Goal: Transaction & Acquisition: Purchase product/service

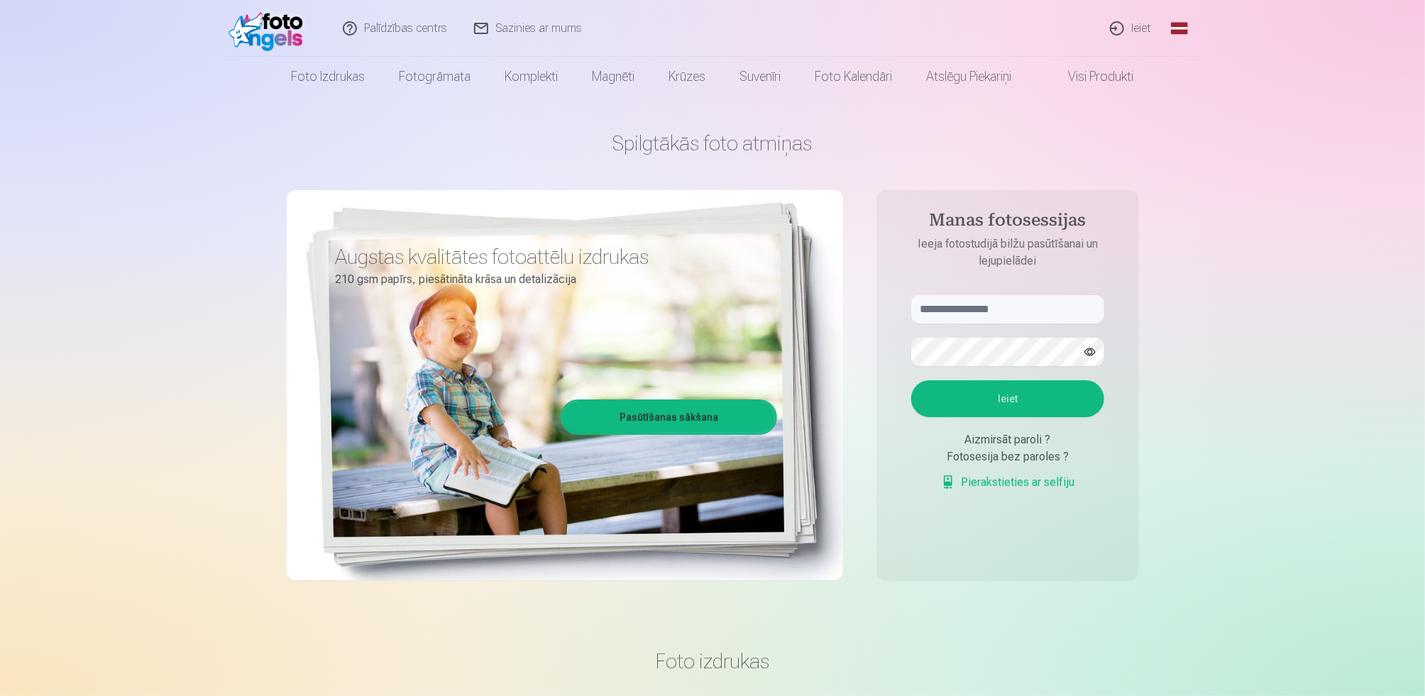
click at [486, 18] on link "Sazinies ar mums" at bounding box center [528, 28] width 135 height 57
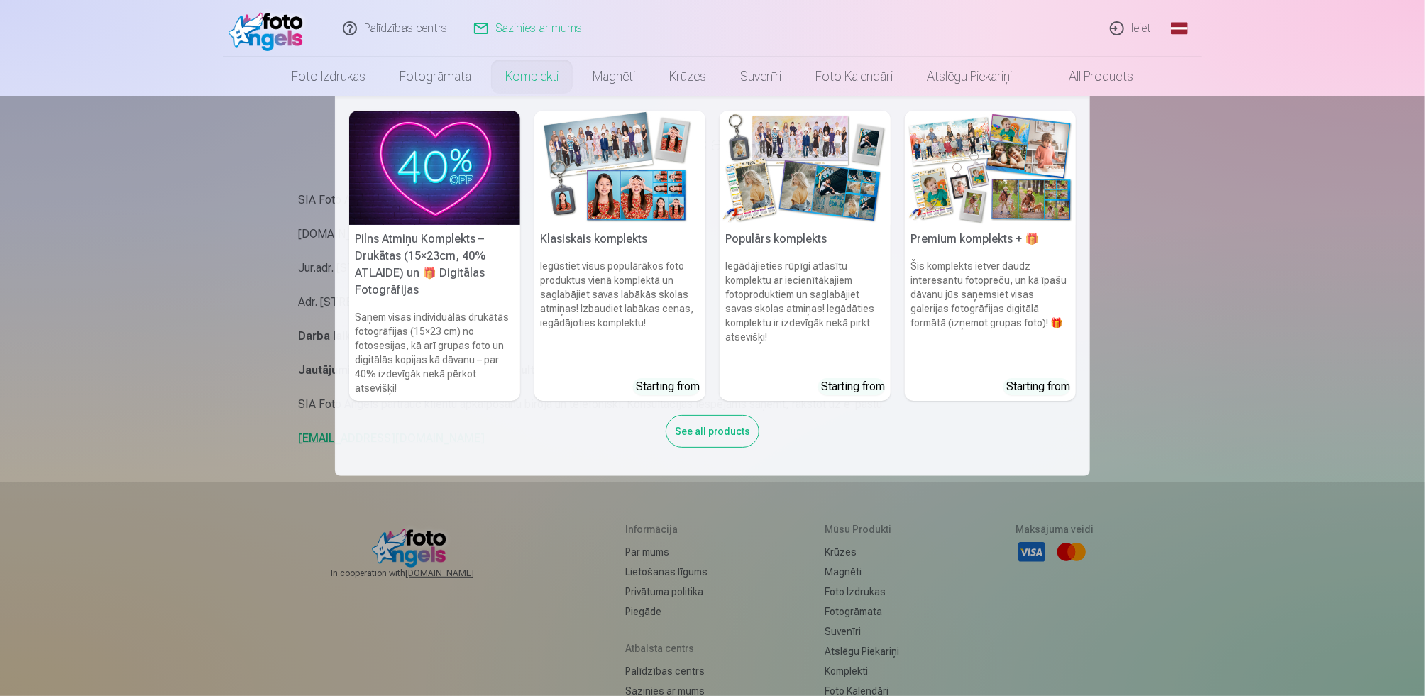
click at [683, 378] on div "Starting from" at bounding box center [668, 386] width 64 height 17
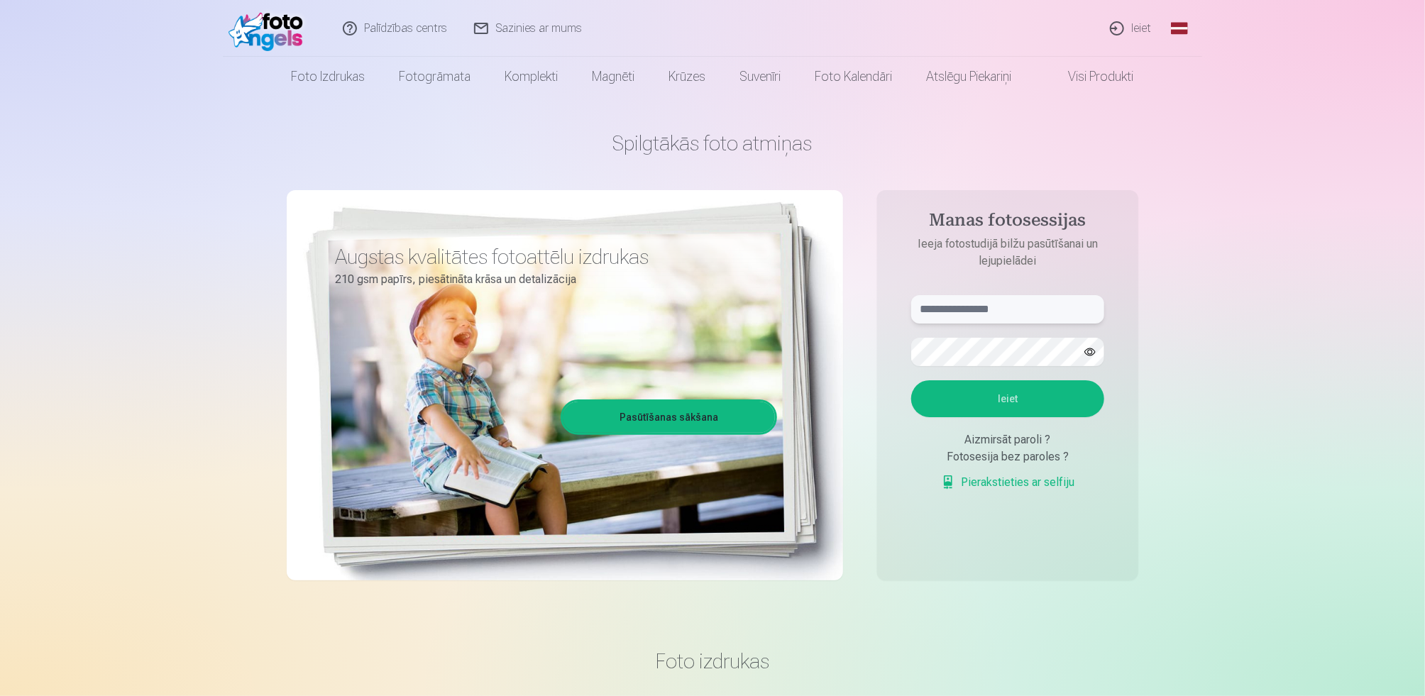
click at [957, 311] on input "text" at bounding box center [1007, 309] width 193 height 28
type input "**********"
click at [935, 384] on button "Ieiet" at bounding box center [1007, 398] width 193 height 37
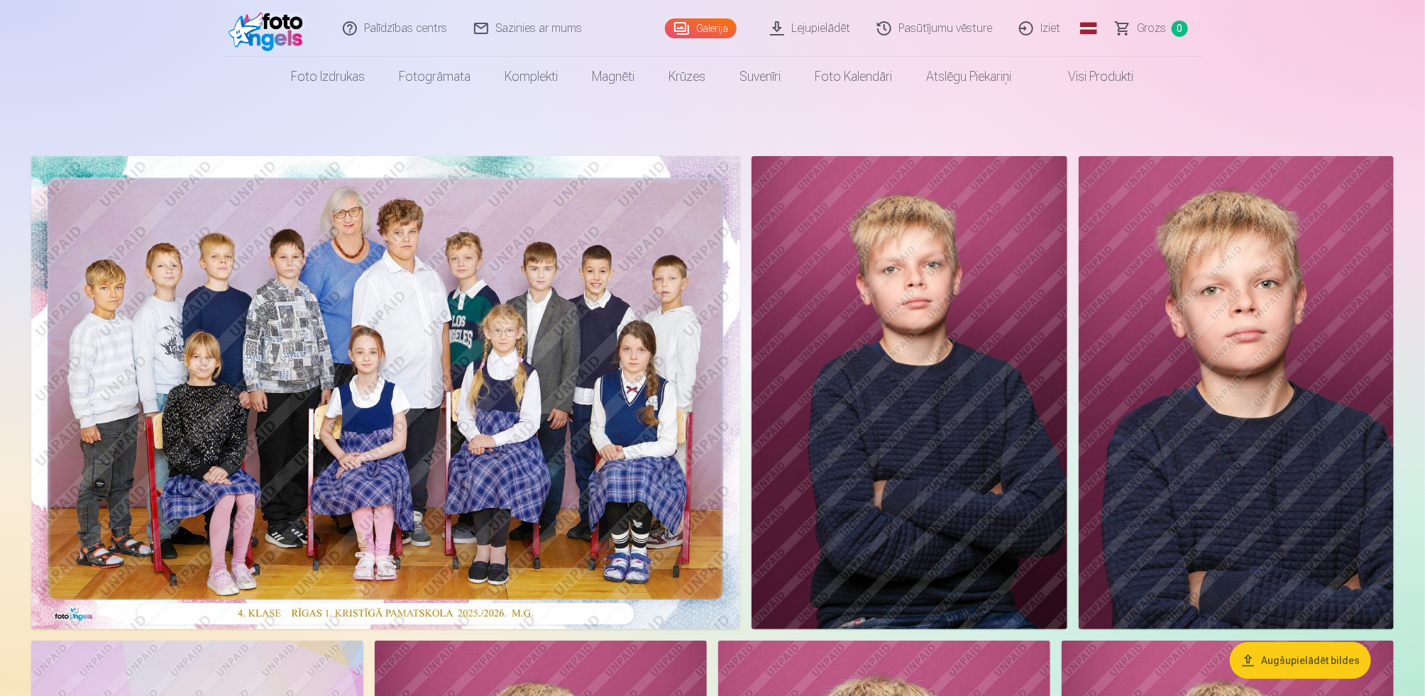
click at [104, 517] on img at bounding box center [385, 392] width 709 height 473
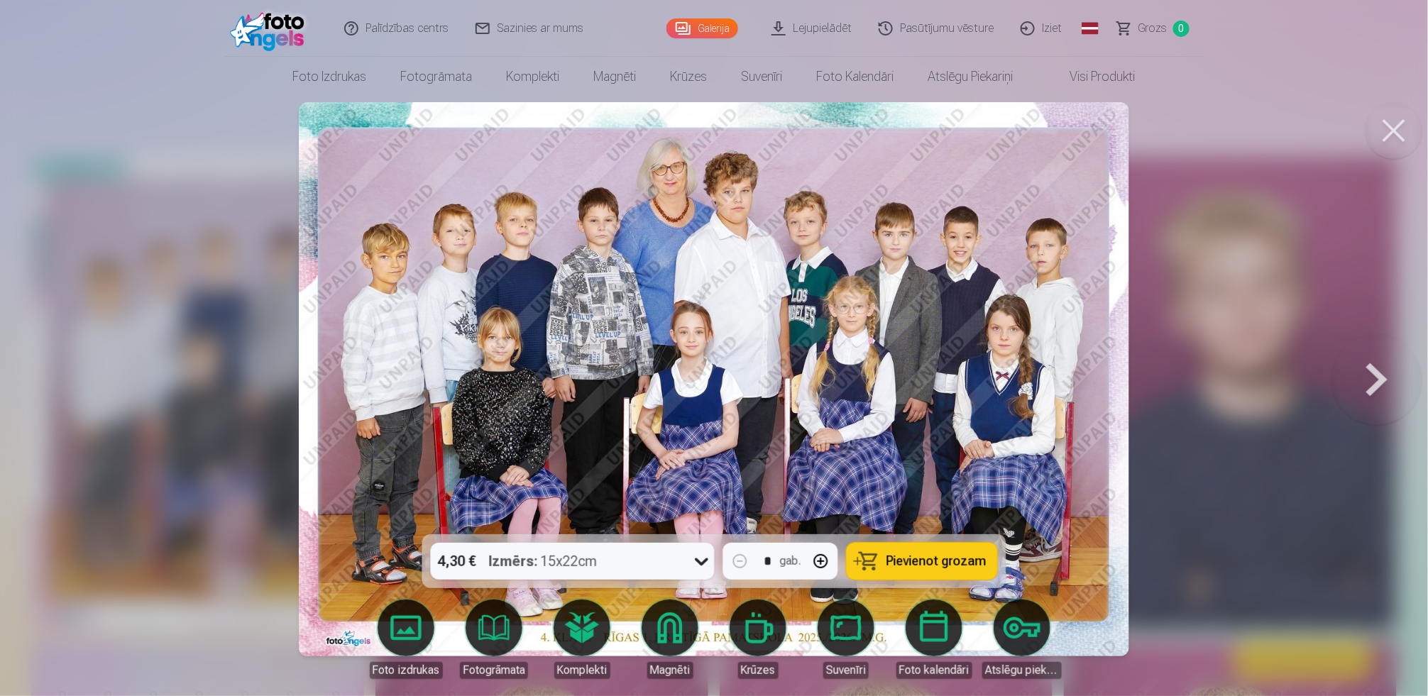
click at [499, 254] on img at bounding box center [714, 379] width 831 height 554
click at [1360, 352] on button at bounding box center [1376, 379] width 91 height 282
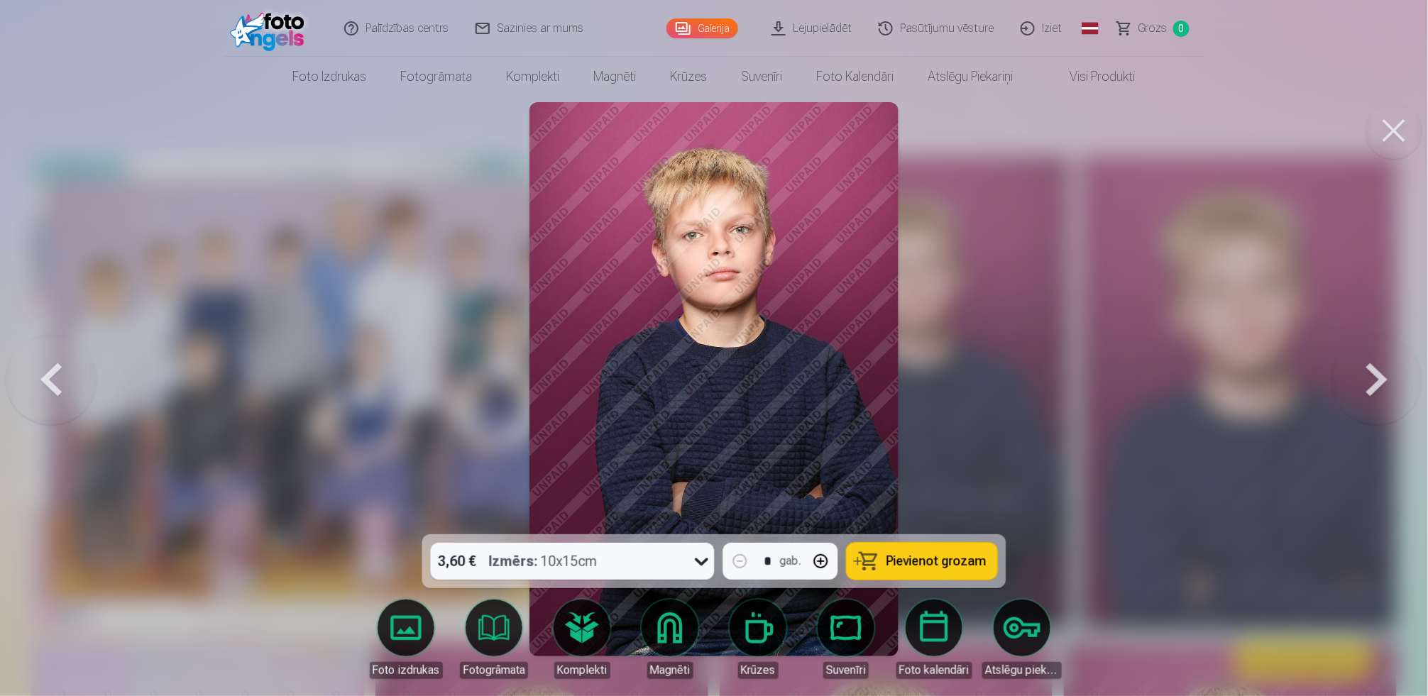
click at [1359, 358] on button at bounding box center [1376, 379] width 91 height 282
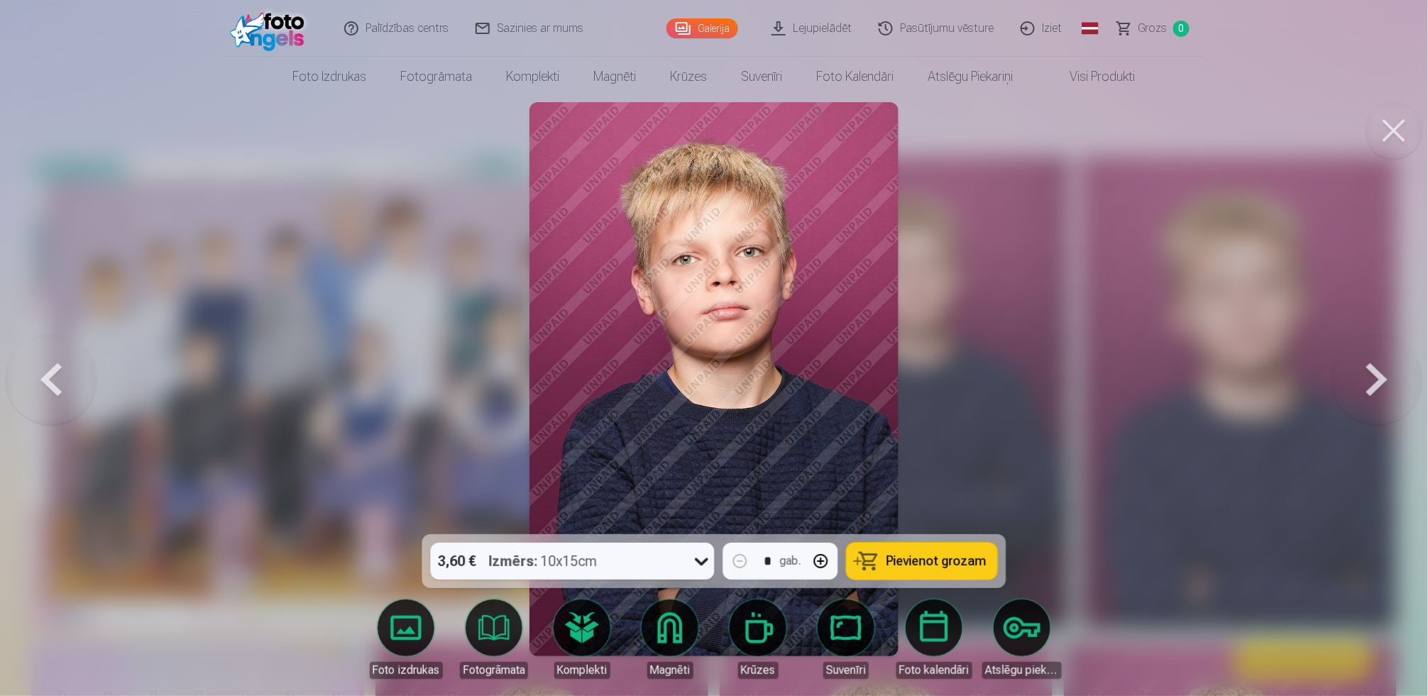
click at [1359, 358] on button at bounding box center [1376, 379] width 91 height 282
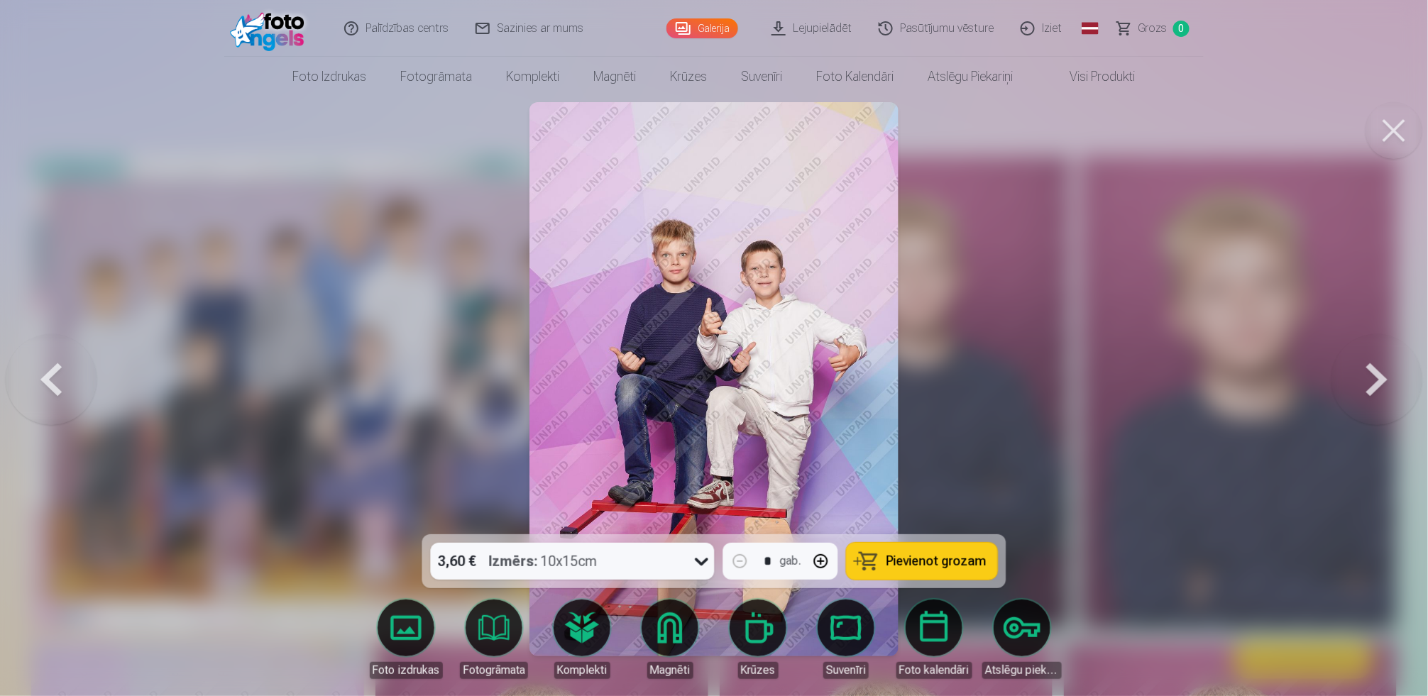
click at [1358, 363] on button at bounding box center [1376, 379] width 91 height 282
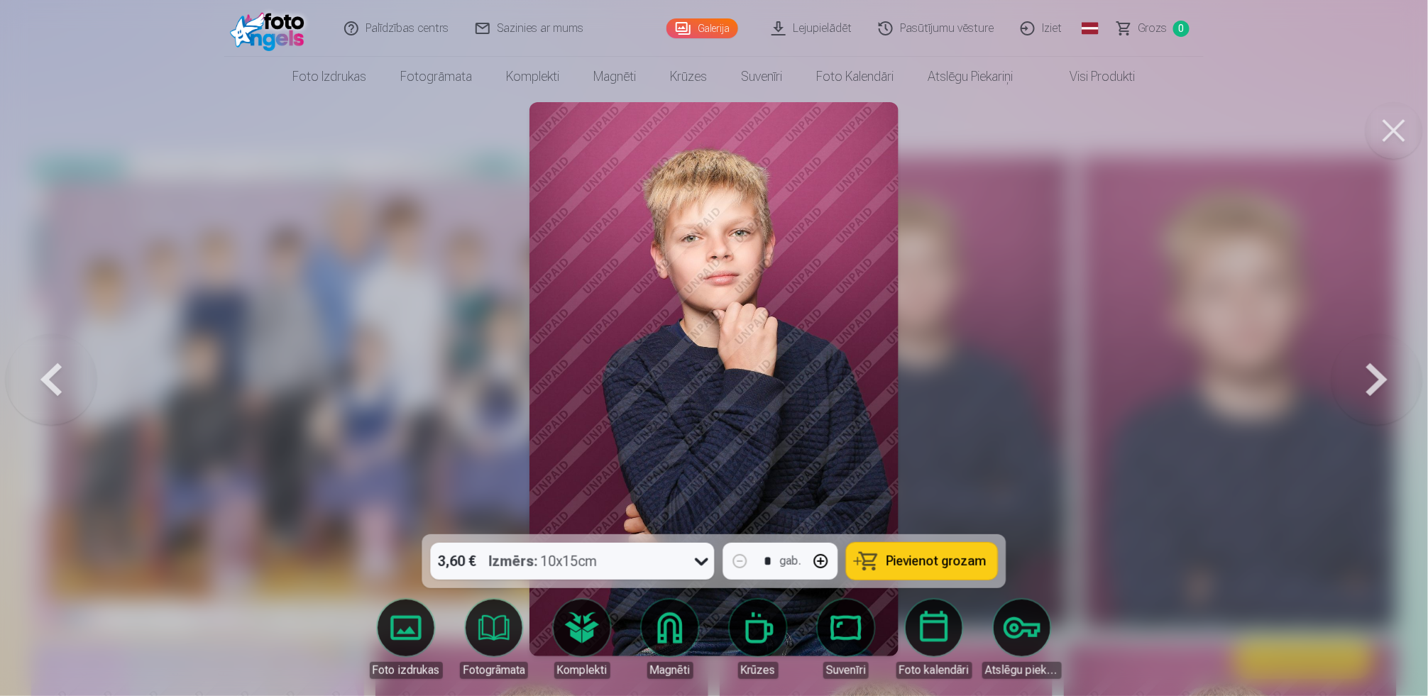
click at [1358, 365] on button at bounding box center [1376, 379] width 91 height 282
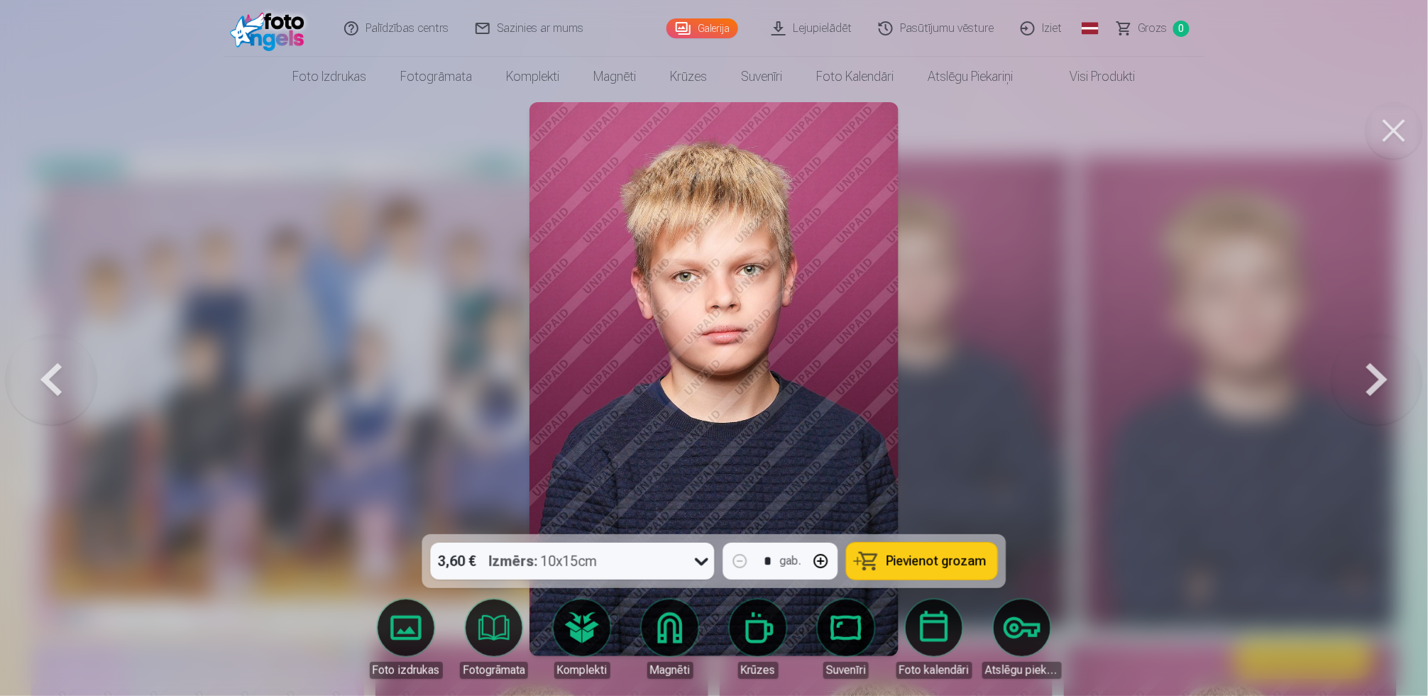
click at [1358, 365] on button at bounding box center [1376, 379] width 91 height 282
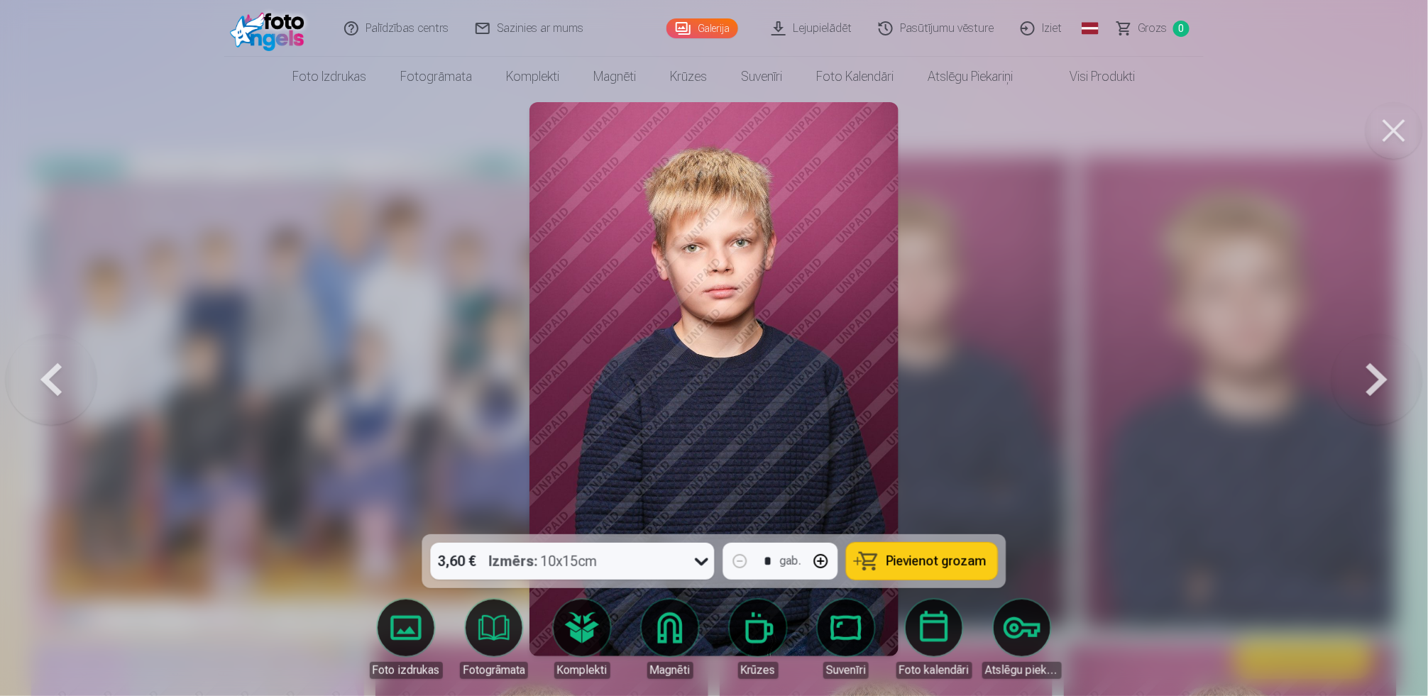
click at [1358, 365] on button at bounding box center [1376, 379] width 91 height 282
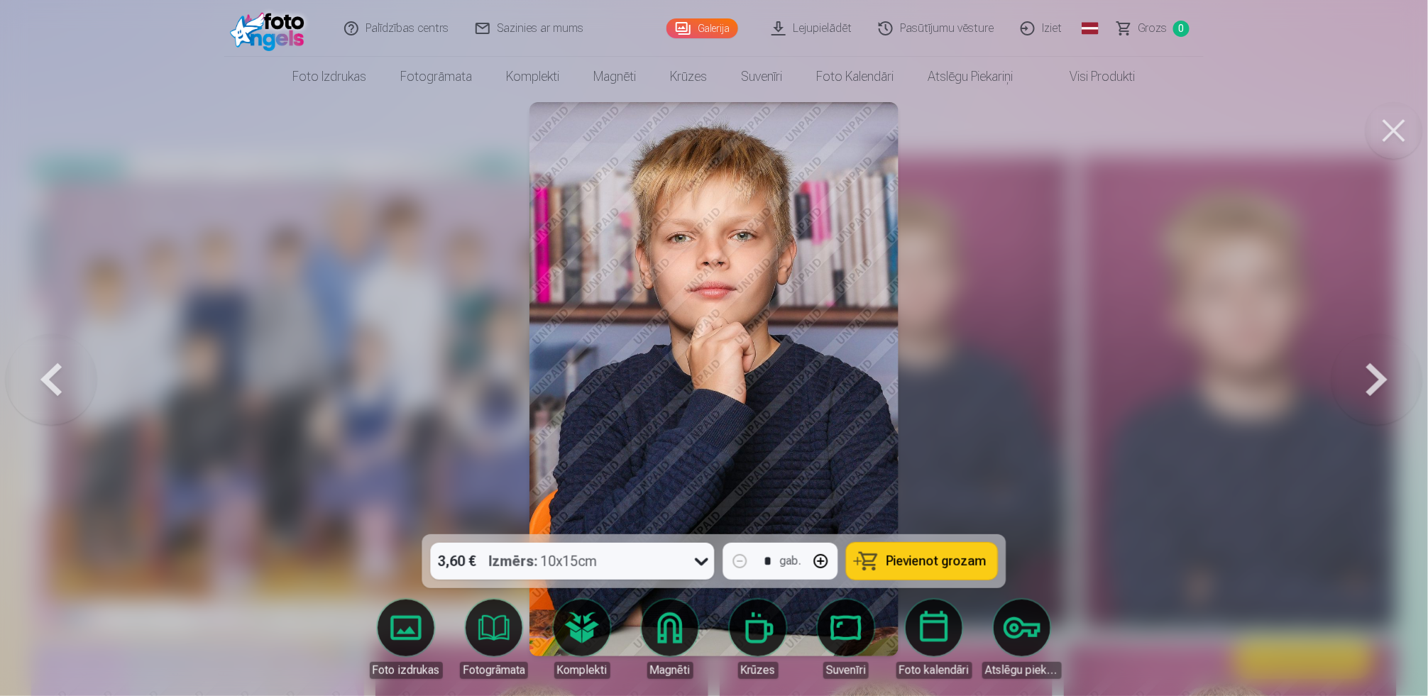
click at [1358, 365] on button at bounding box center [1376, 379] width 91 height 282
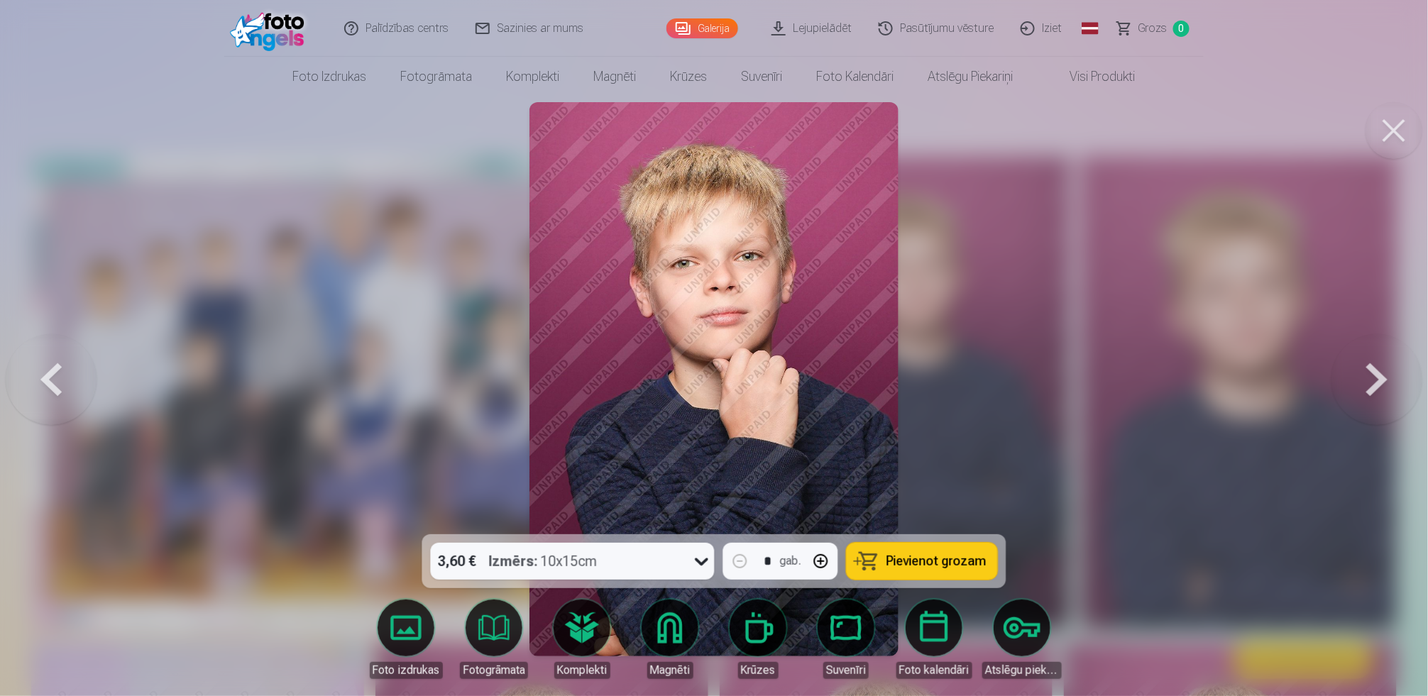
click at [1365, 389] on button at bounding box center [1376, 379] width 91 height 282
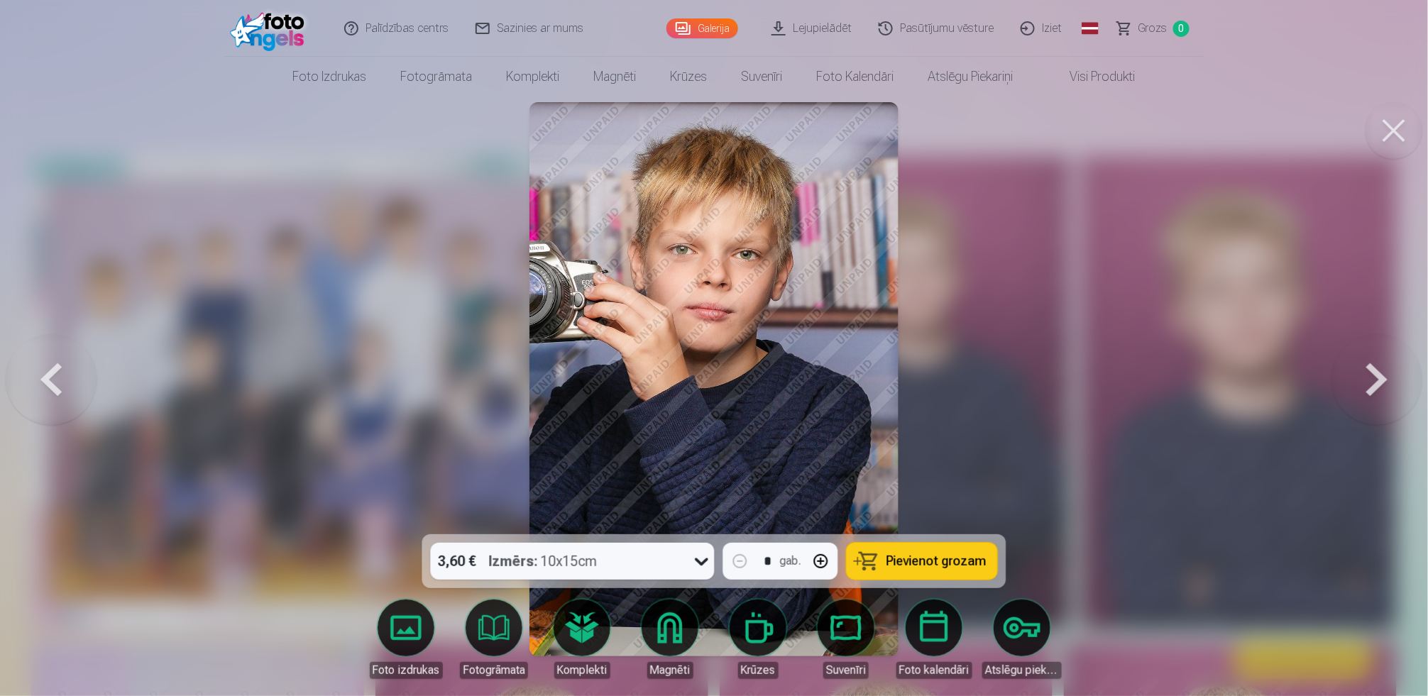
click at [1365, 389] on button at bounding box center [1376, 379] width 91 height 282
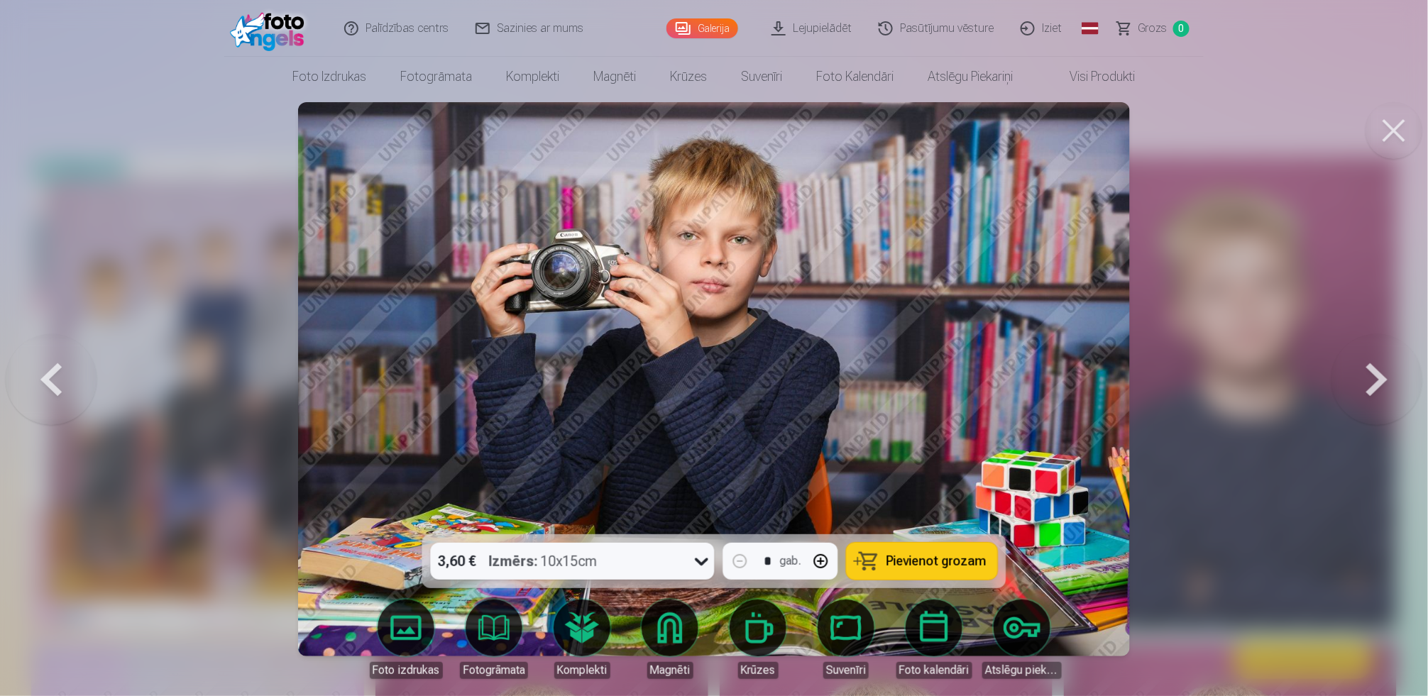
click at [1365, 389] on button at bounding box center [1376, 379] width 91 height 282
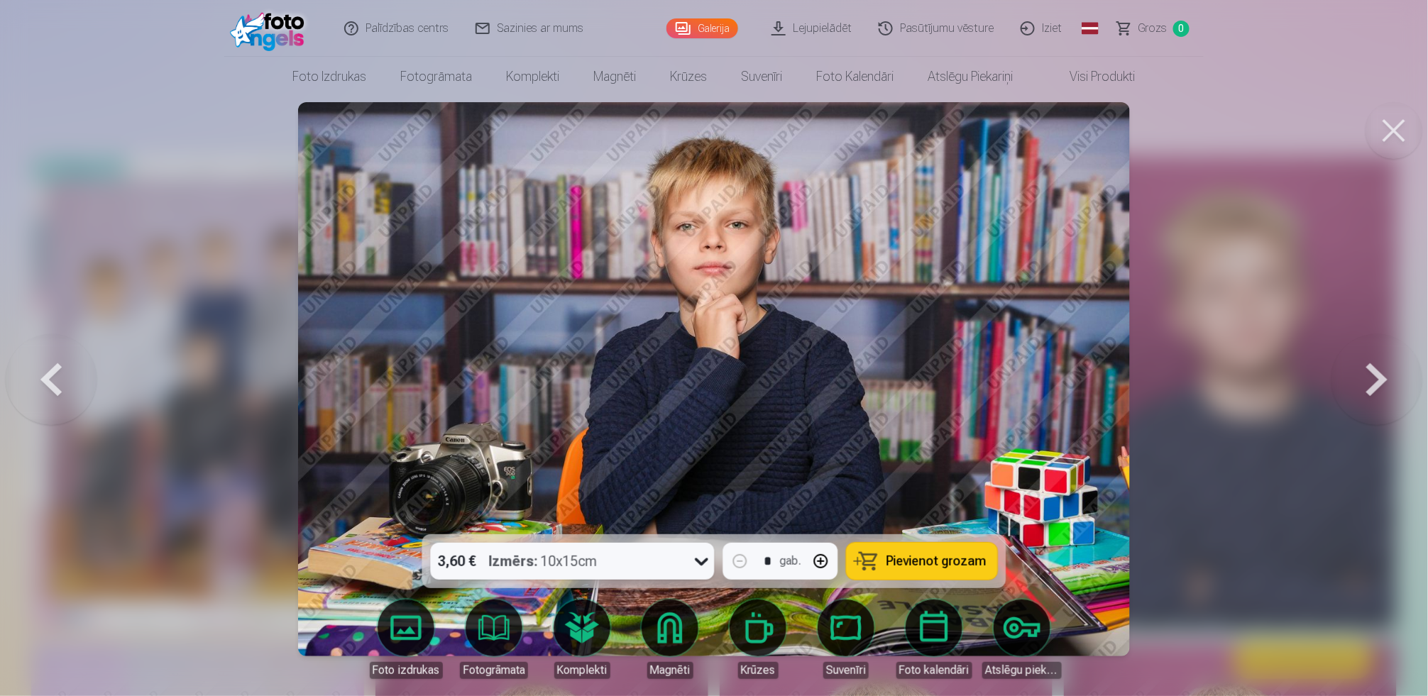
click at [1365, 389] on button at bounding box center [1376, 379] width 91 height 282
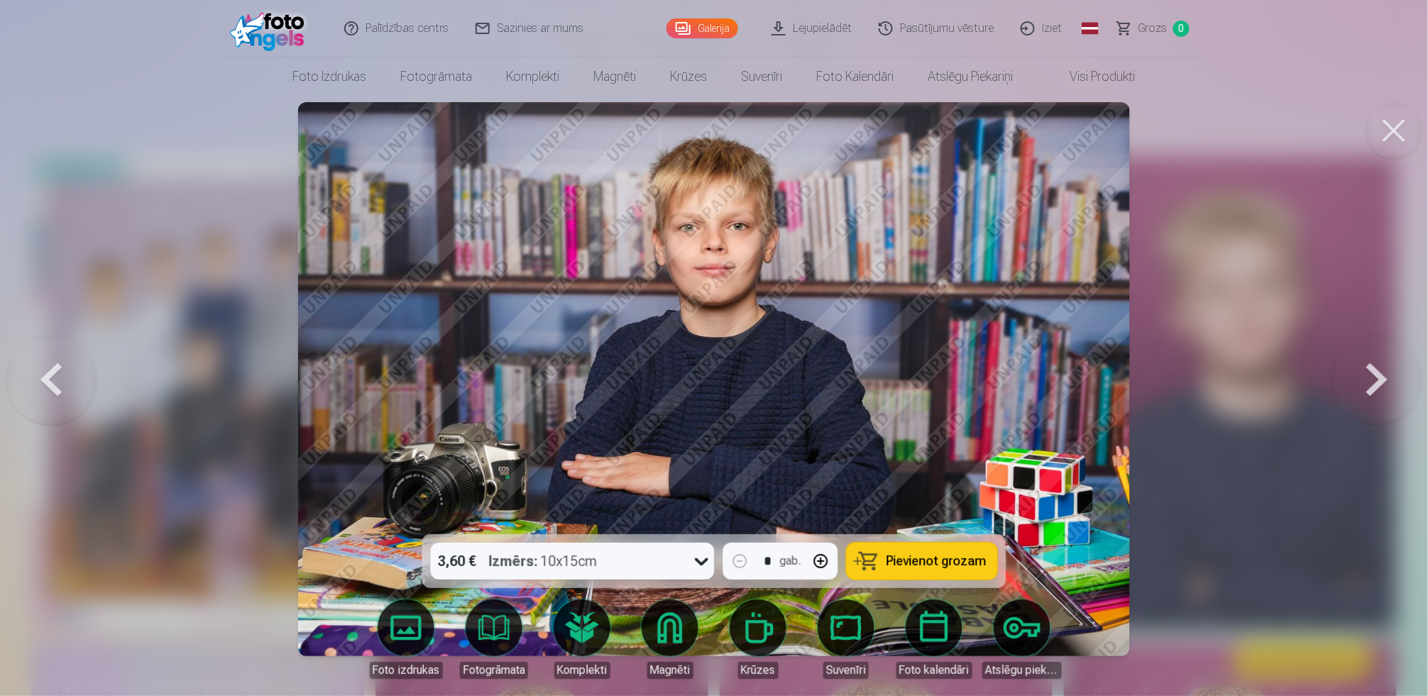
click at [1365, 378] on button at bounding box center [1376, 379] width 91 height 282
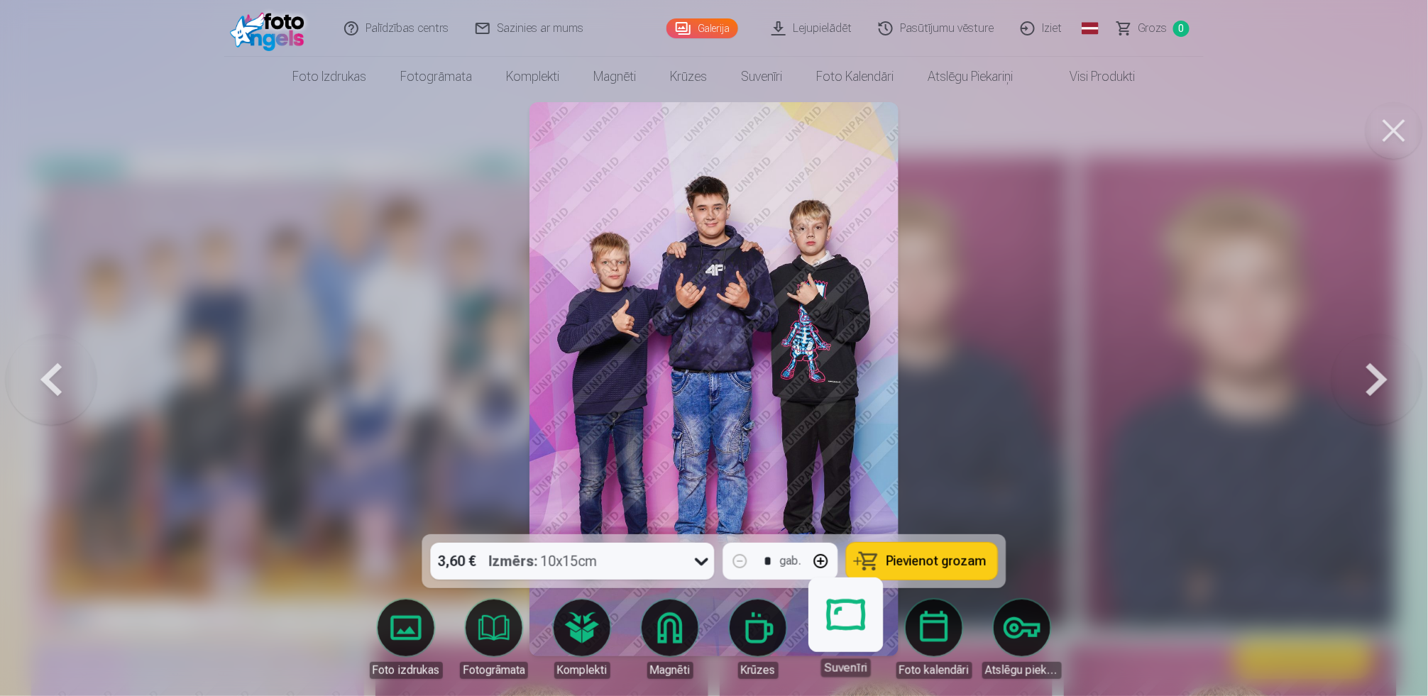
click at [872, 650] on body "Palīdzības centrs Sazinies ar mums Galerija Lejupielādēt Pasūtījumu vēsture Izi…" at bounding box center [714, 348] width 1428 height 696
click at [1386, 368] on button at bounding box center [1376, 379] width 91 height 282
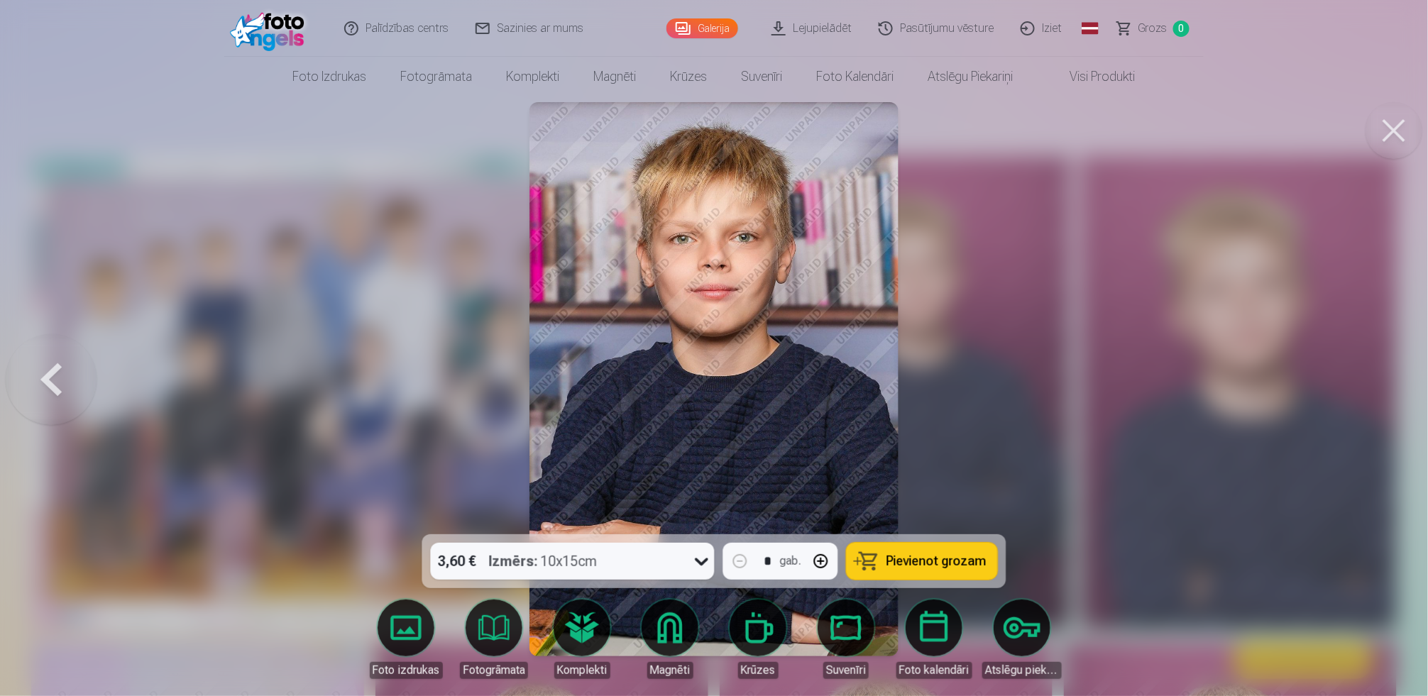
click at [1386, 368] on div at bounding box center [714, 348] width 1428 height 696
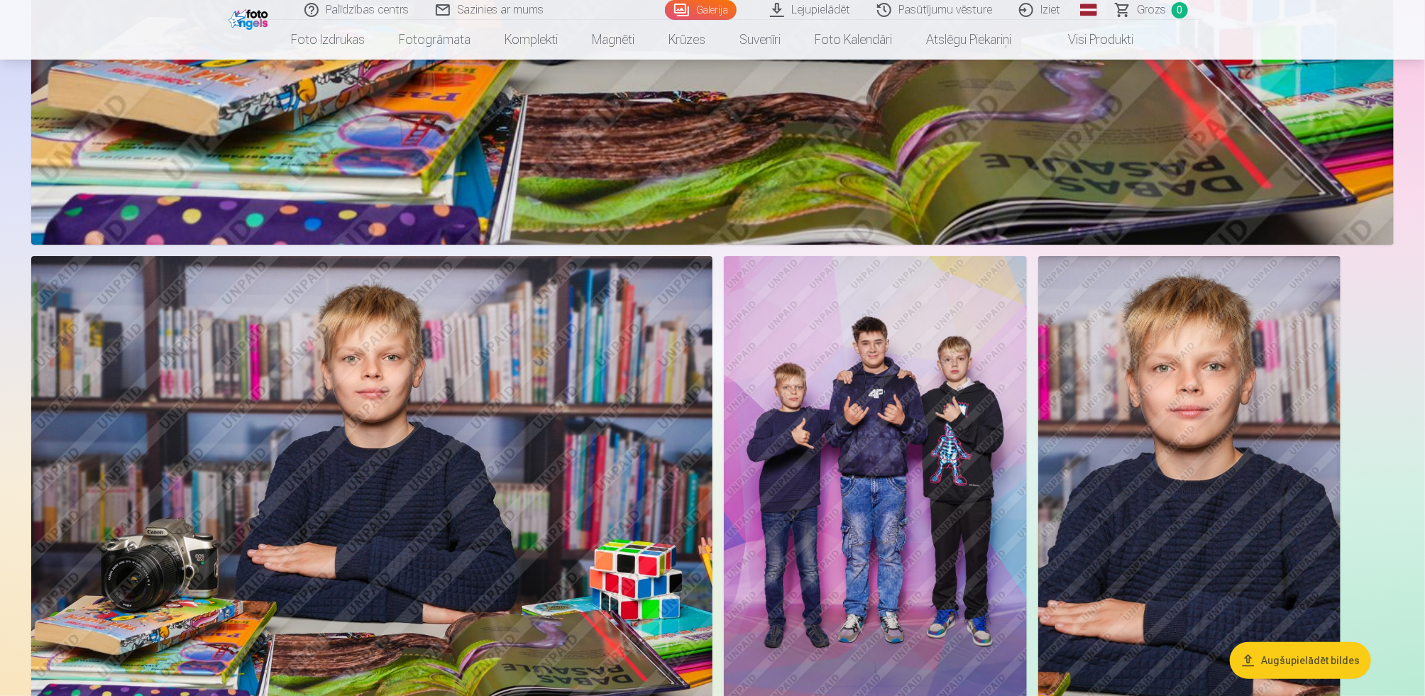
scroll to position [3361, 0]
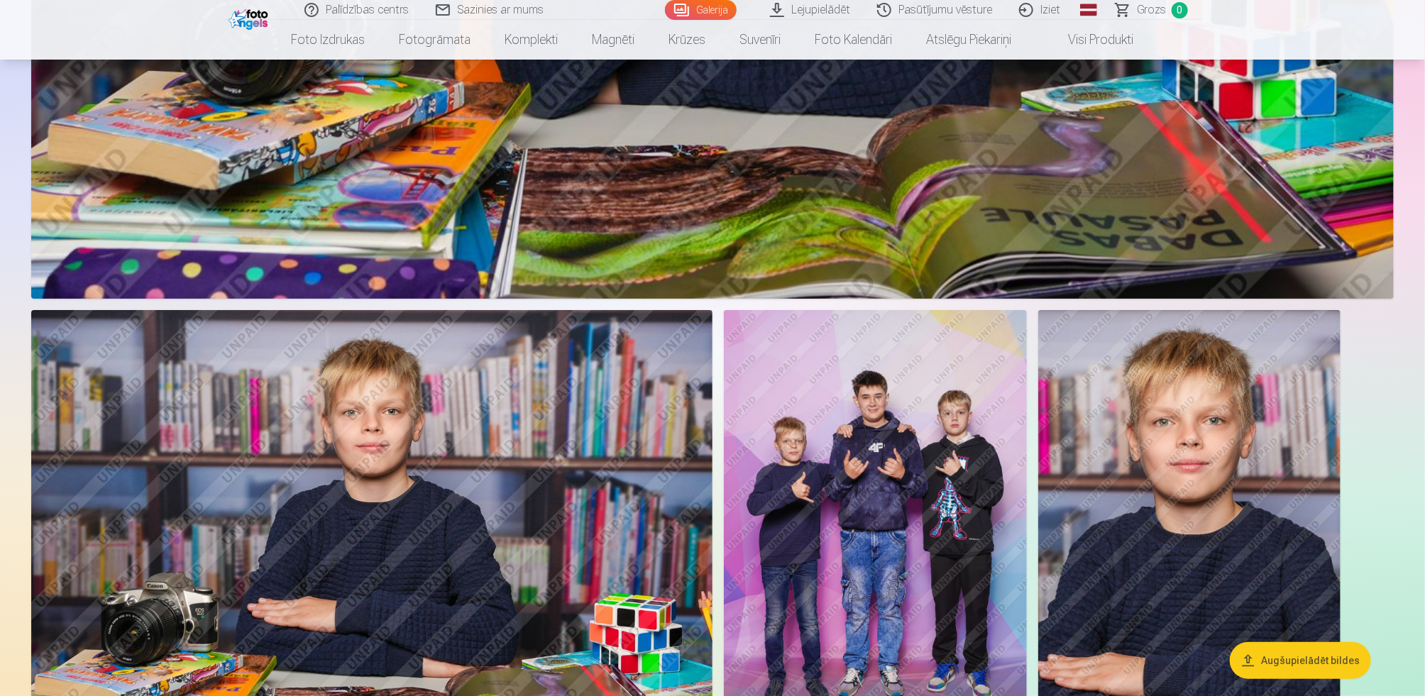
click at [710, 9] on link "Galerija" at bounding box center [701, 10] width 72 height 20
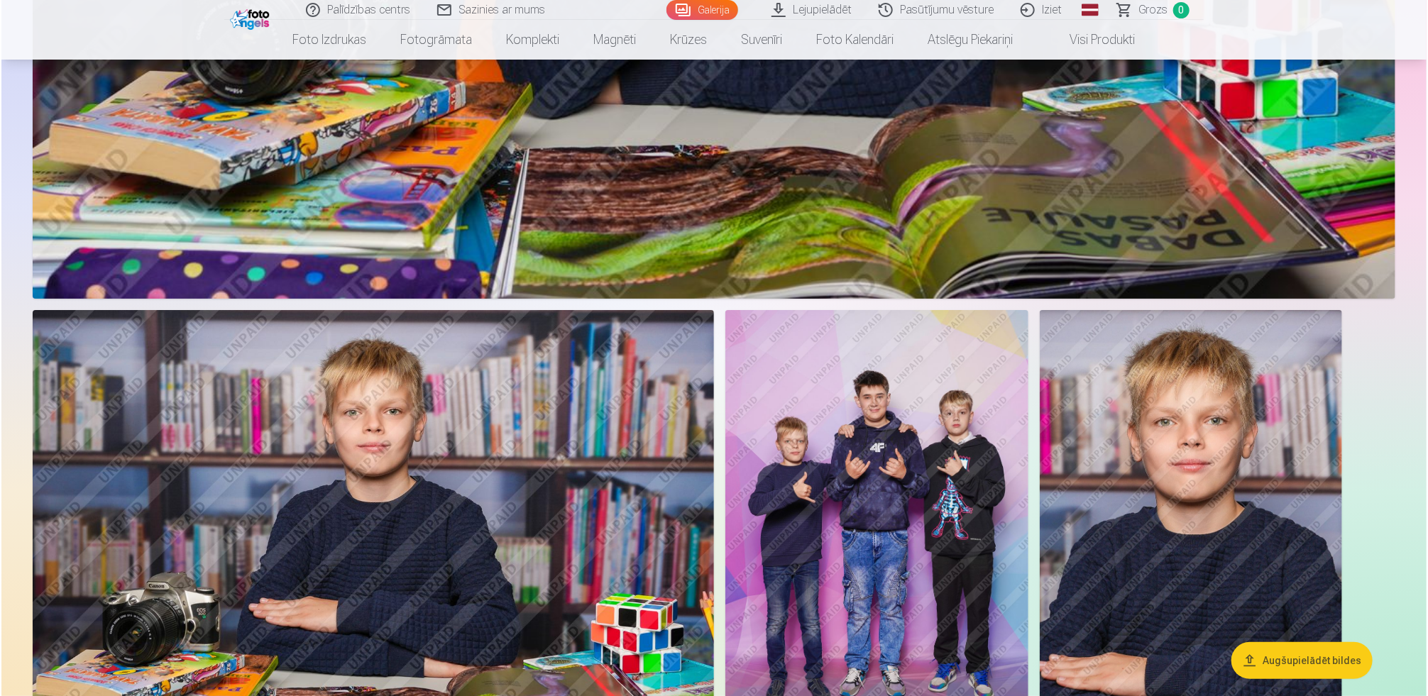
scroll to position [0, 0]
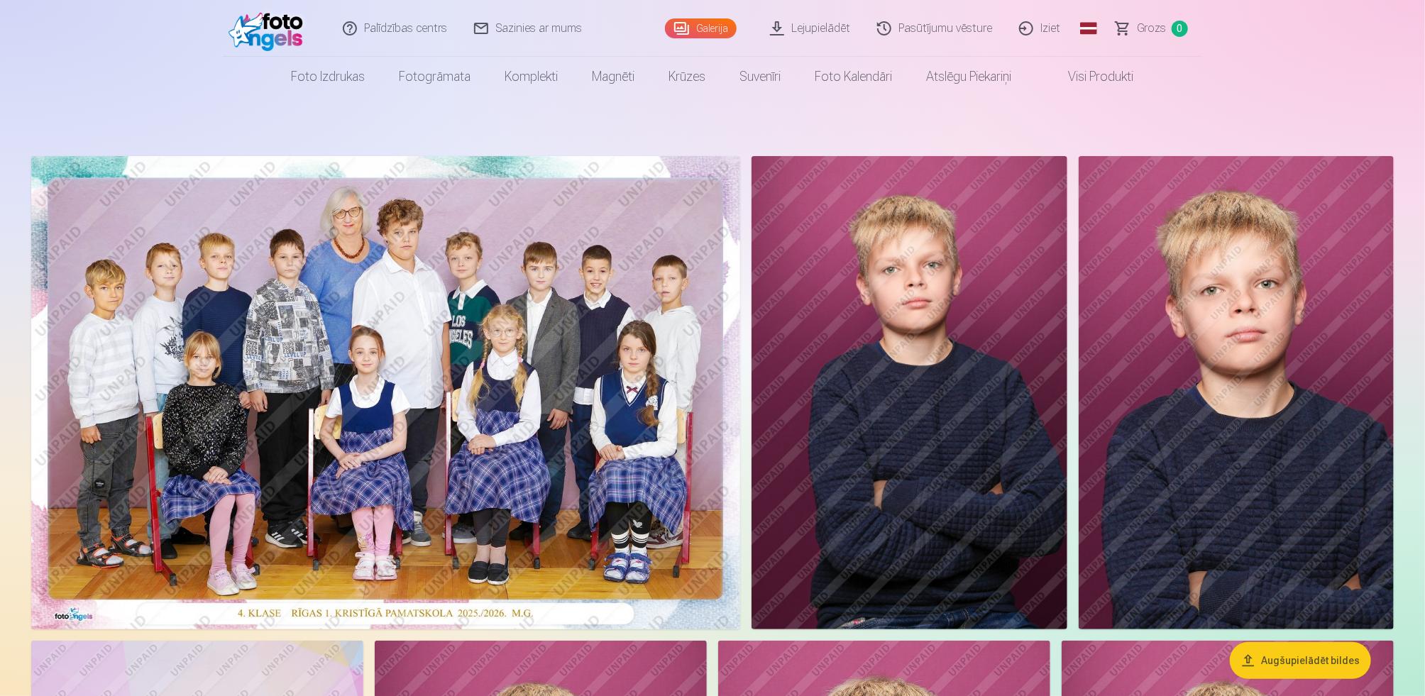
click at [644, 410] on img at bounding box center [385, 392] width 709 height 473
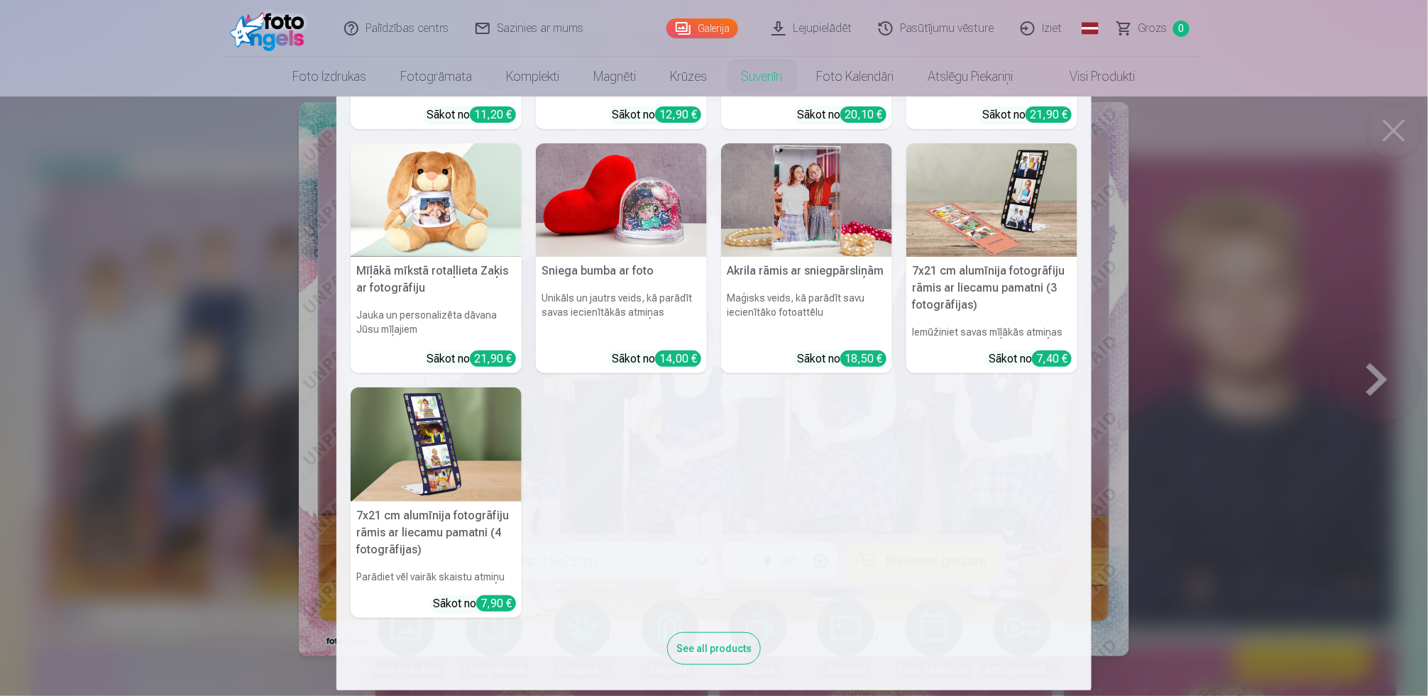
scroll to position [226, 0]
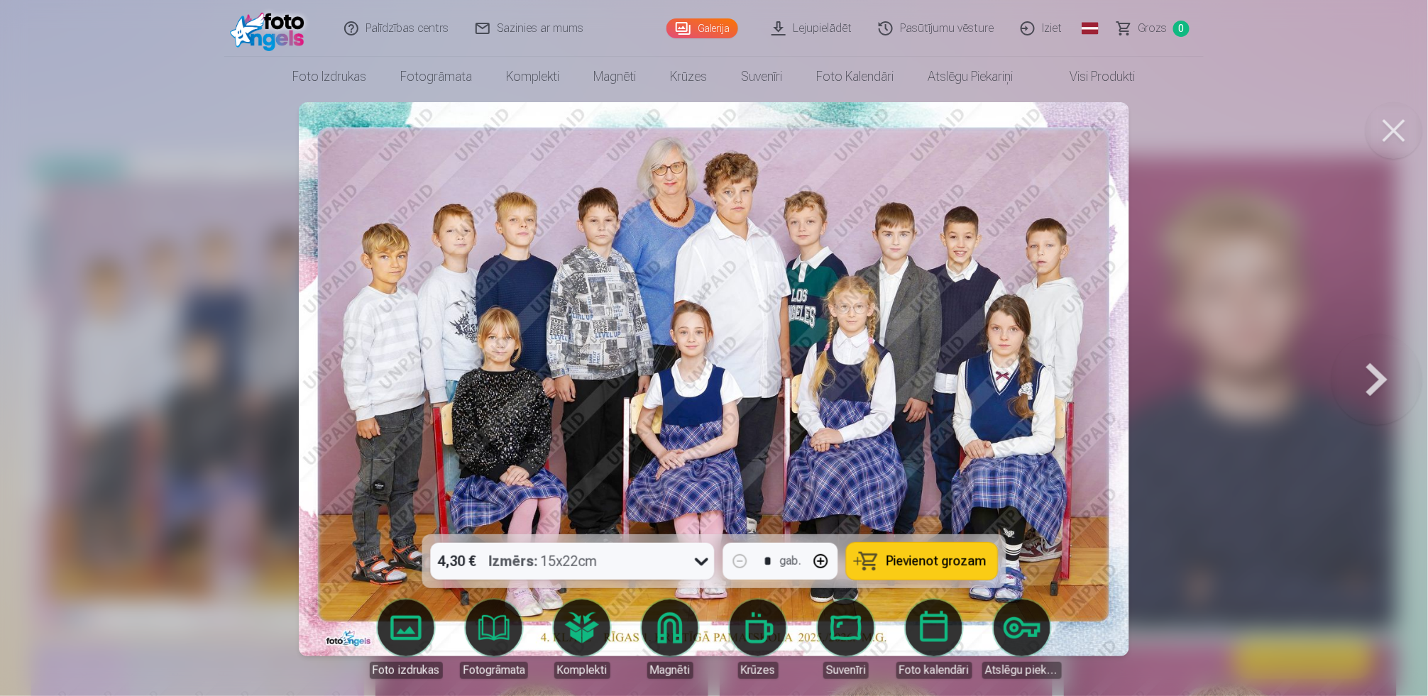
click at [714, 18] on div "Galerija" at bounding box center [705, 28] width 78 height 57
click at [715, 19] on link "Galerija" at bounding box center [702, 28] width 72 height 20
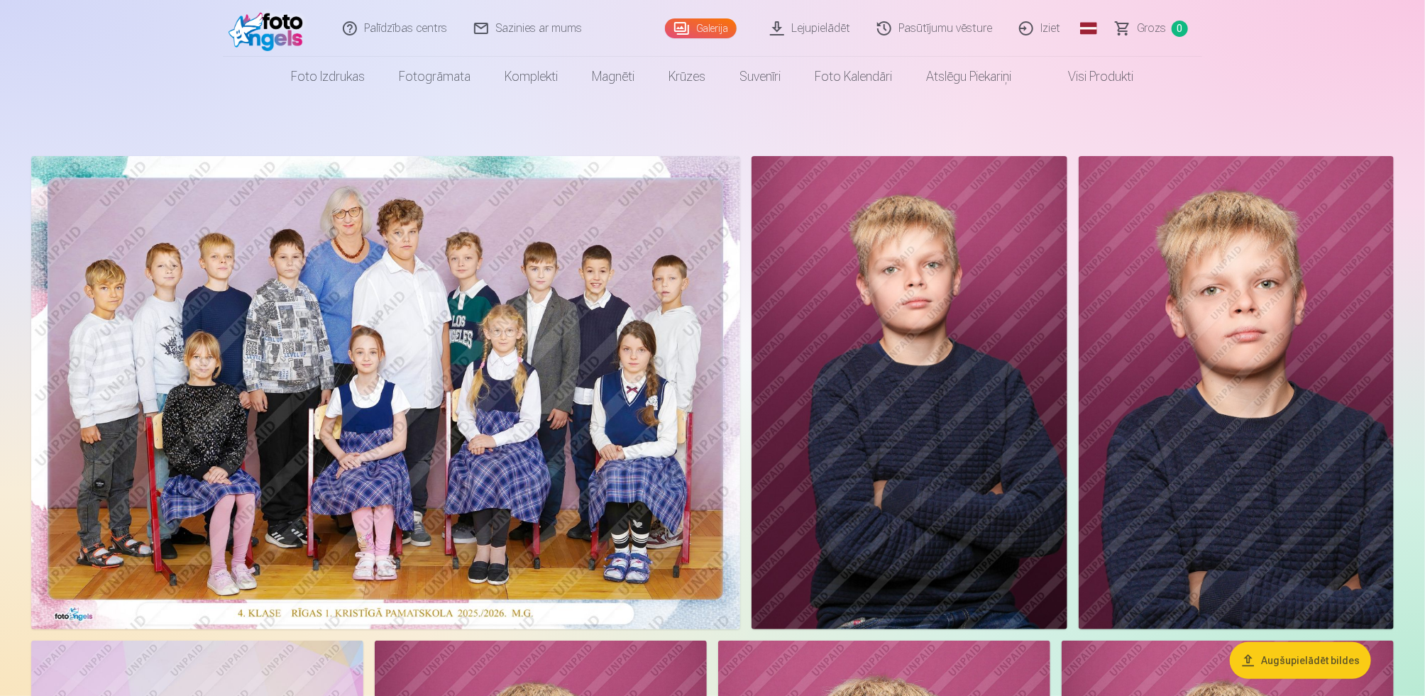
click at [570, 300] on img at bounding box center [385, 392] width 709 height 473
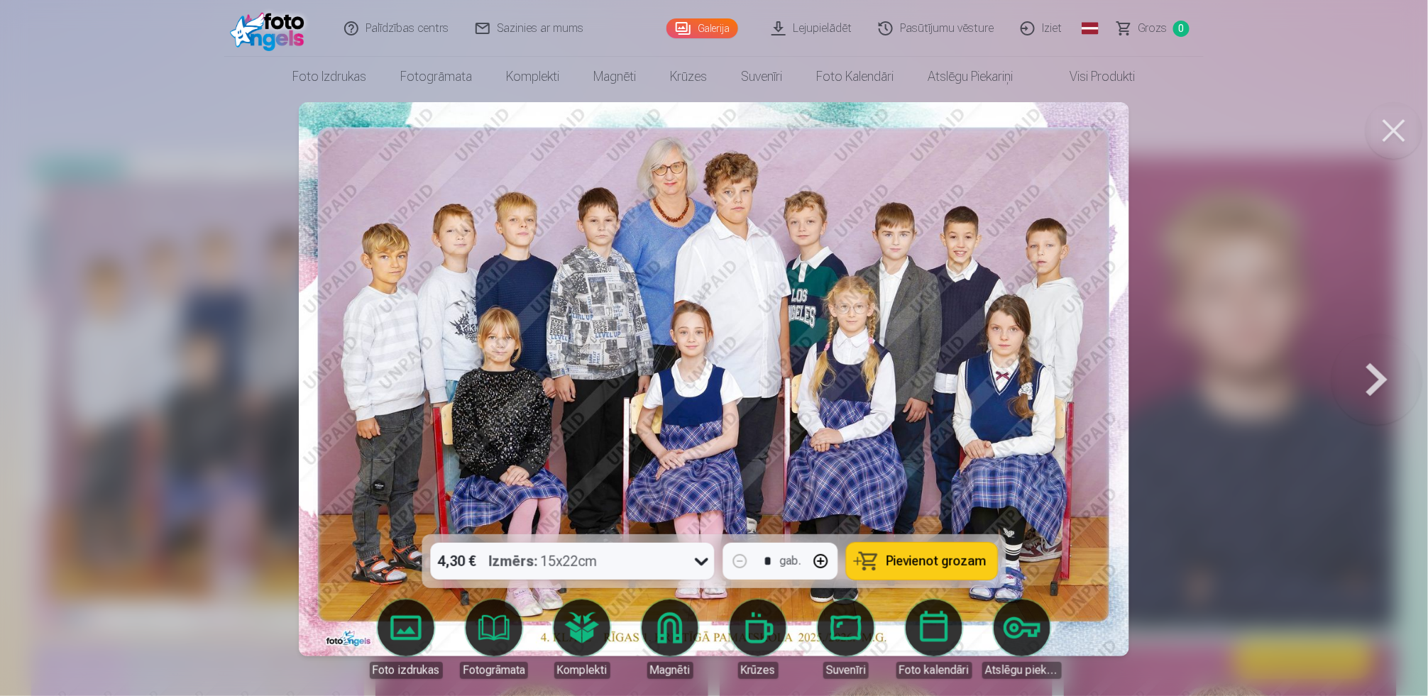
click at [1373, 378] on button at bounding box center [1376, 379] width 91 height 282
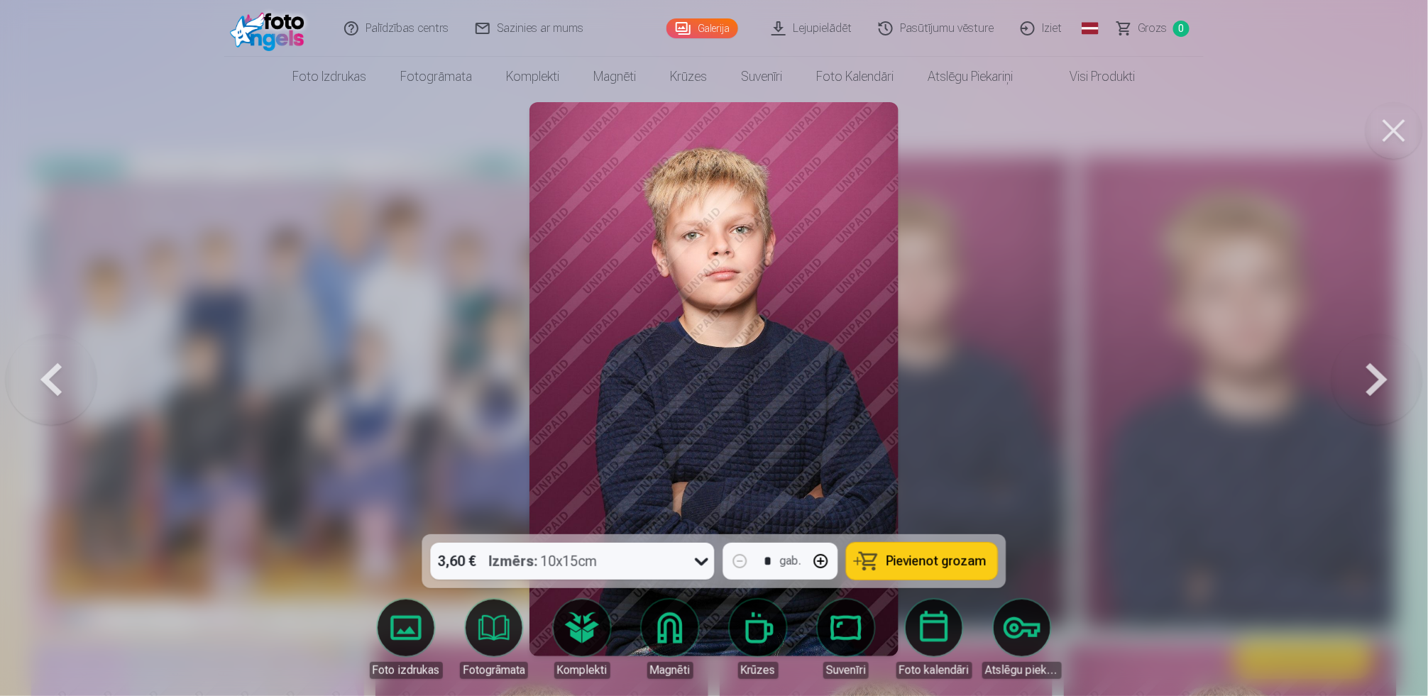
click at [1373, 378] on button at bounding box center [1376, 379] width 91 height 282
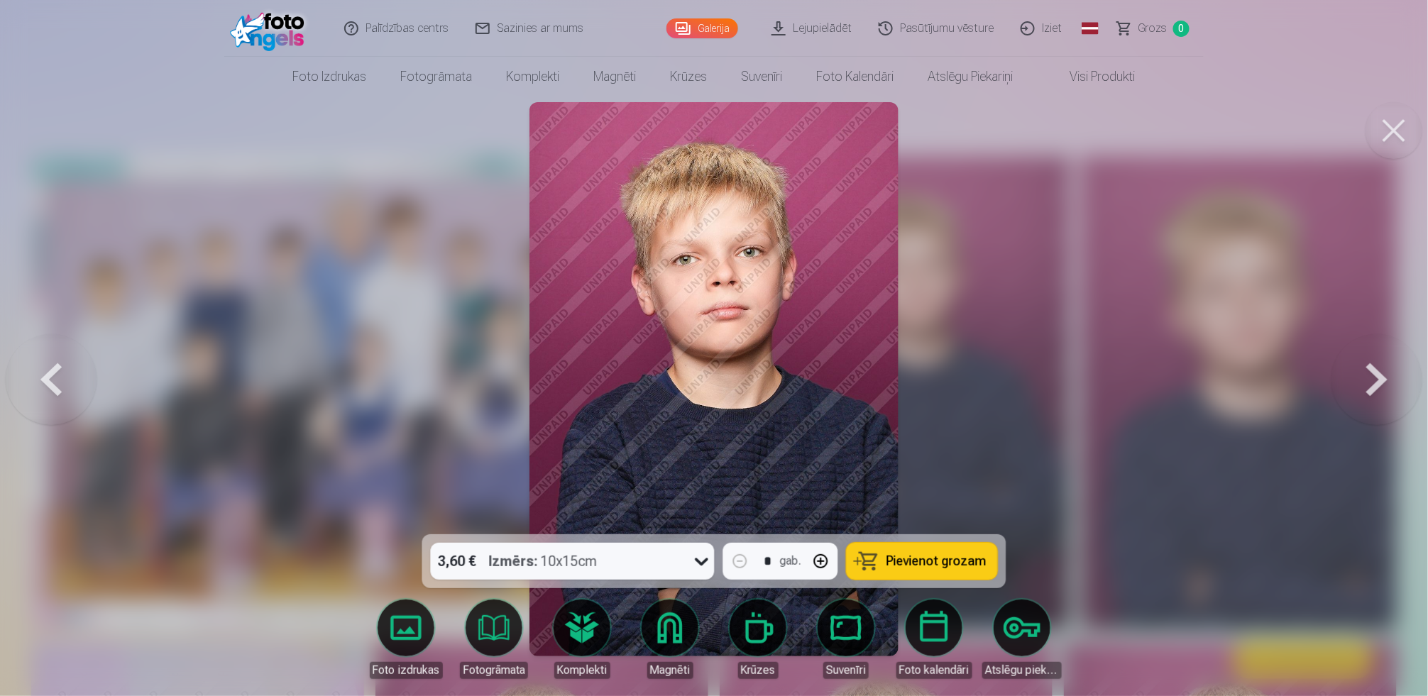
click at [1369, 378] on button at bounding box center [1376, 379] width 91 height 282
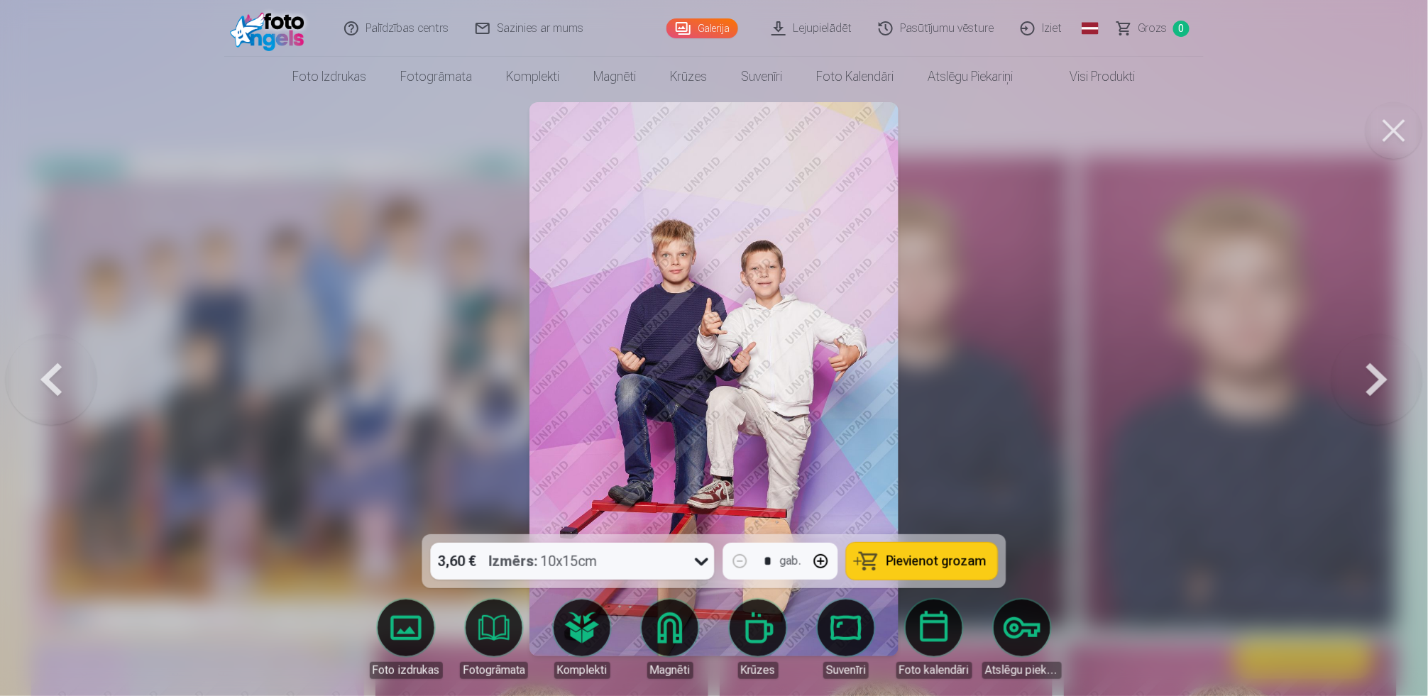
click at [1370, 378] on button at bounding box center [1376, 379] width 91 height 282
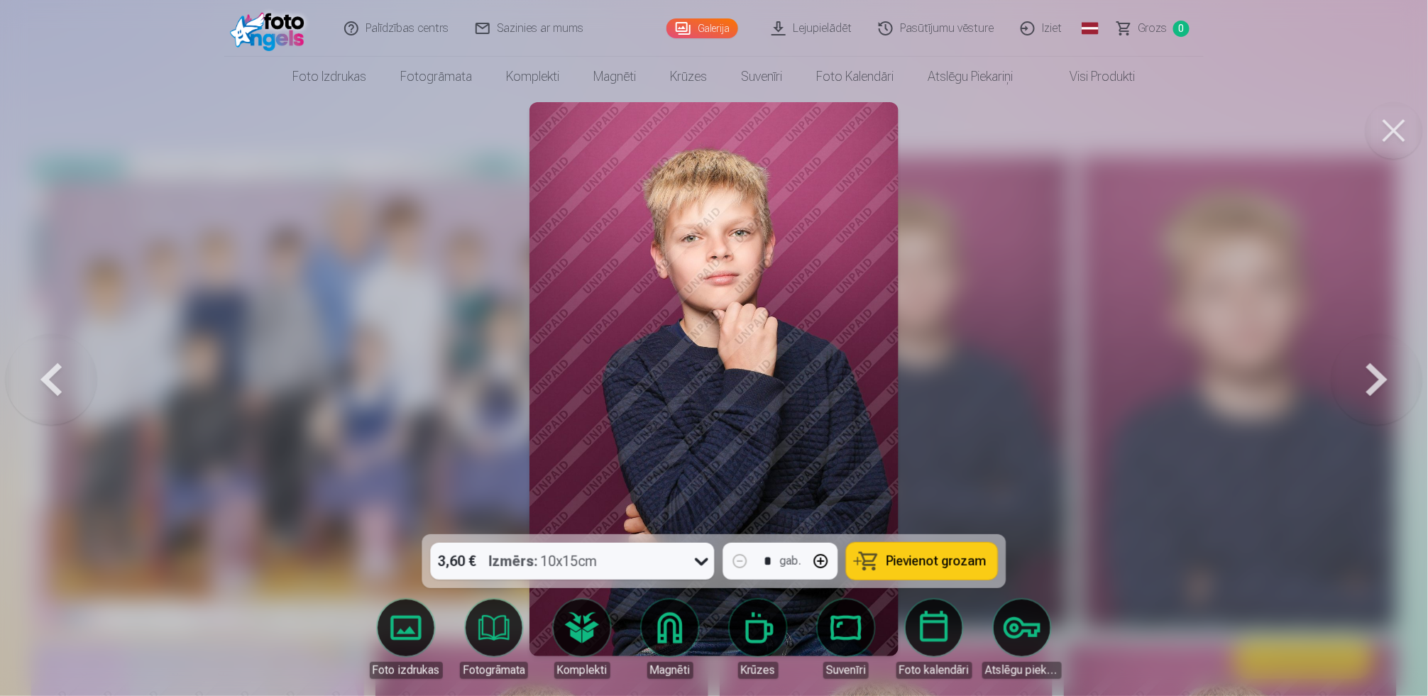
click at [1370, 378] on button at bounding box center [1376, 379] width 91 height 282
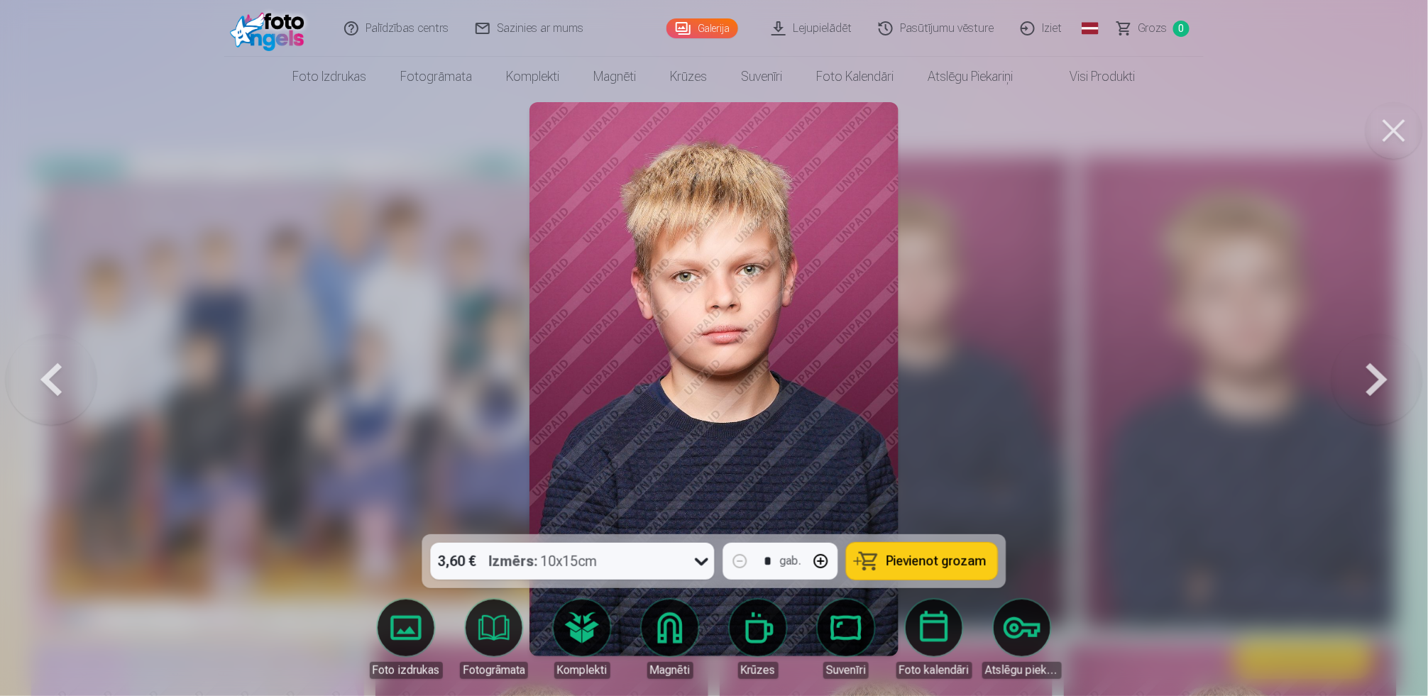
click at [55, 364] on button at bounding box center [51, 379] width 91 height 282
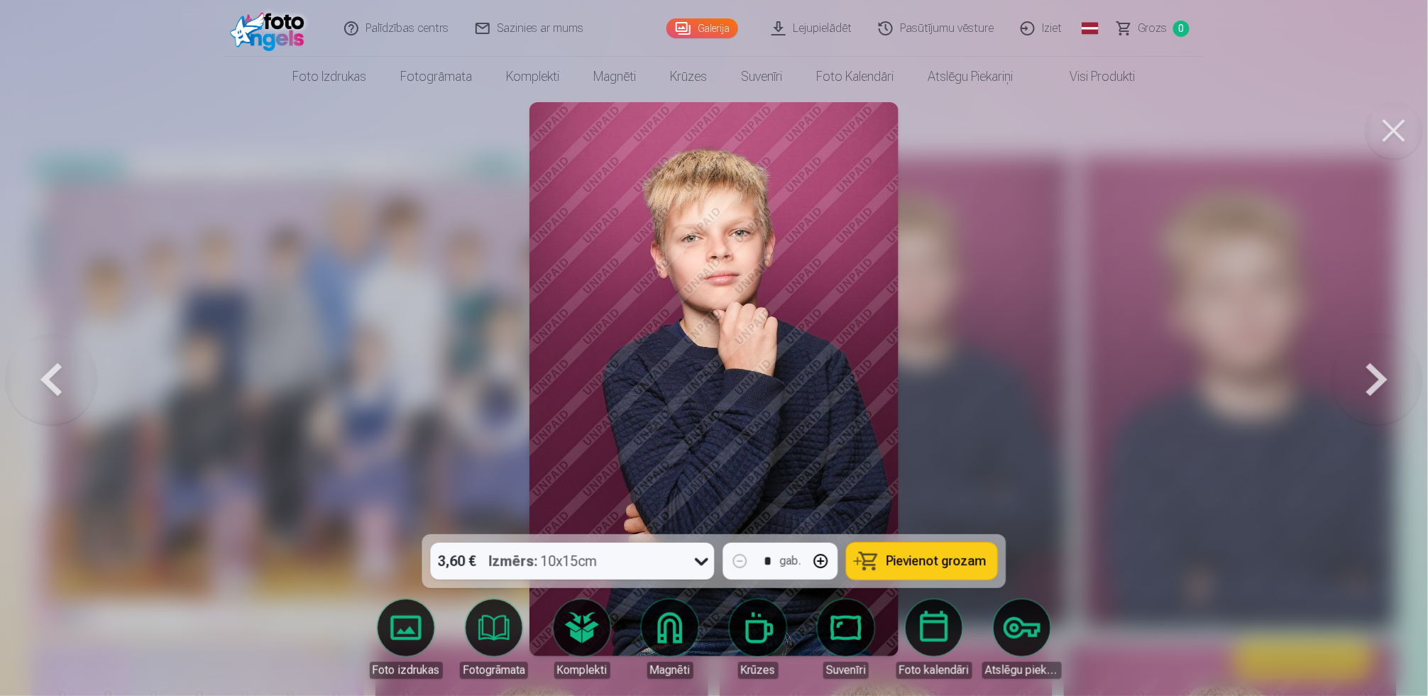
click at [55, 364] on button at bounding box center [51, 379] width 91 height 282
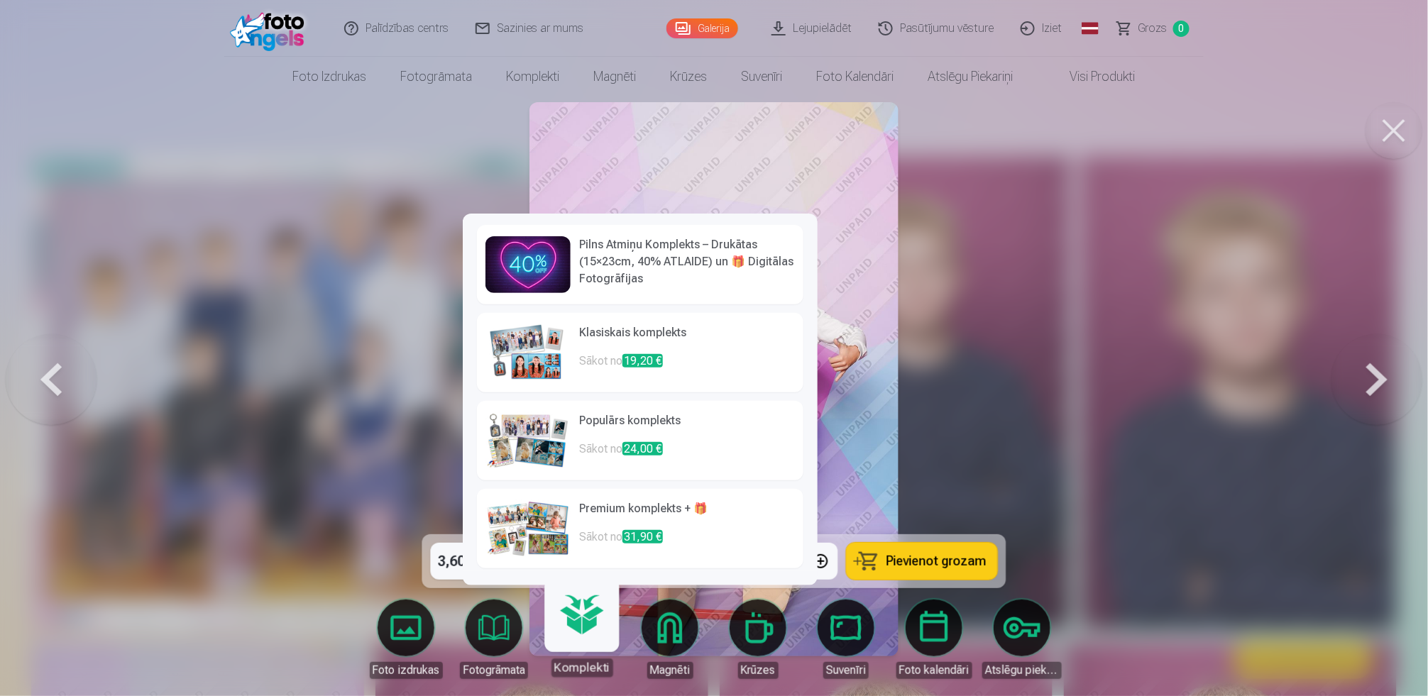
click at [584, 633] on body "Palīdzības centrs Sazinies ar mums Galerija Lejupielādēt Pasūtījumu vēsture Izi…" at bounding box center [714, 348] width 1428 height 696
click at [684, 263] on h6 "Pilns Atmiņu Komplekts – Drukātas (15×23cm, 40% ATLAIDE) un 🎁 Digitālas Fotogrā…" at bounding box center [687, 261] width 216 height 51
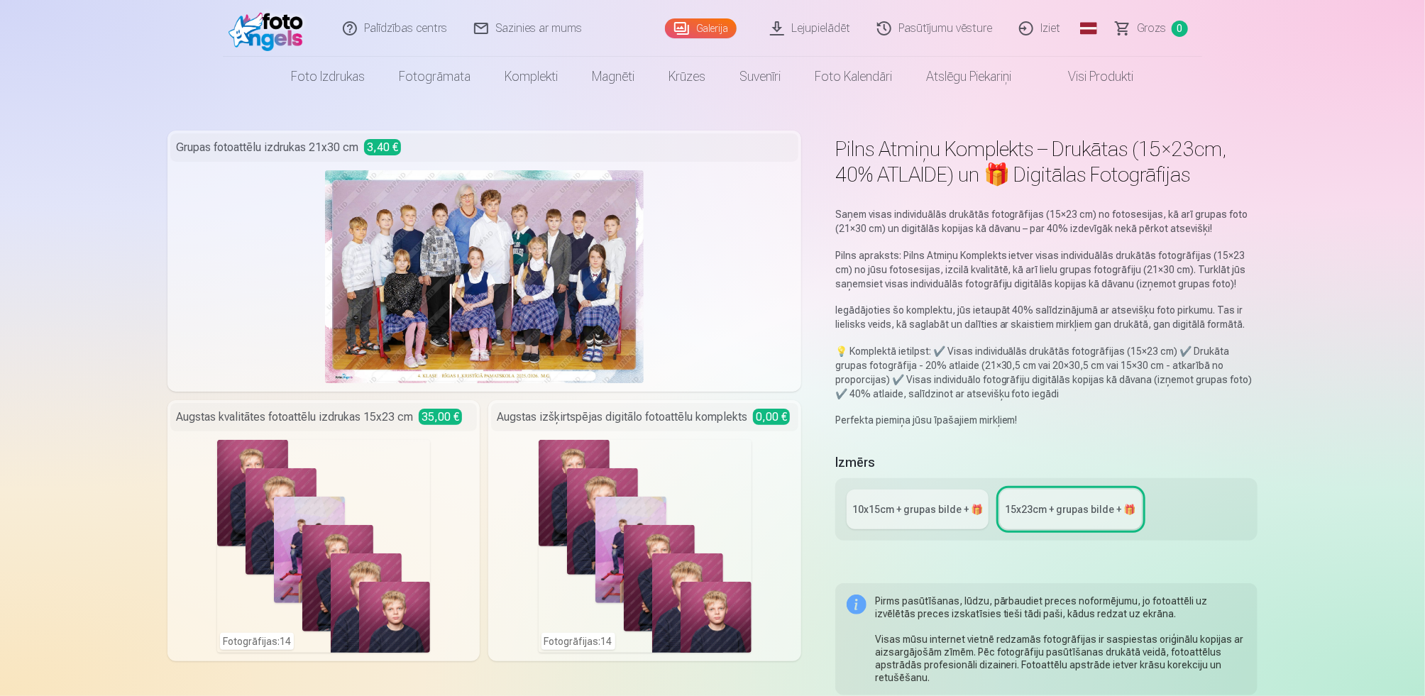
click at [580, 488] on div "Fotogrāfijas : 14" at bounding box center [645, 546] width 213 height 213
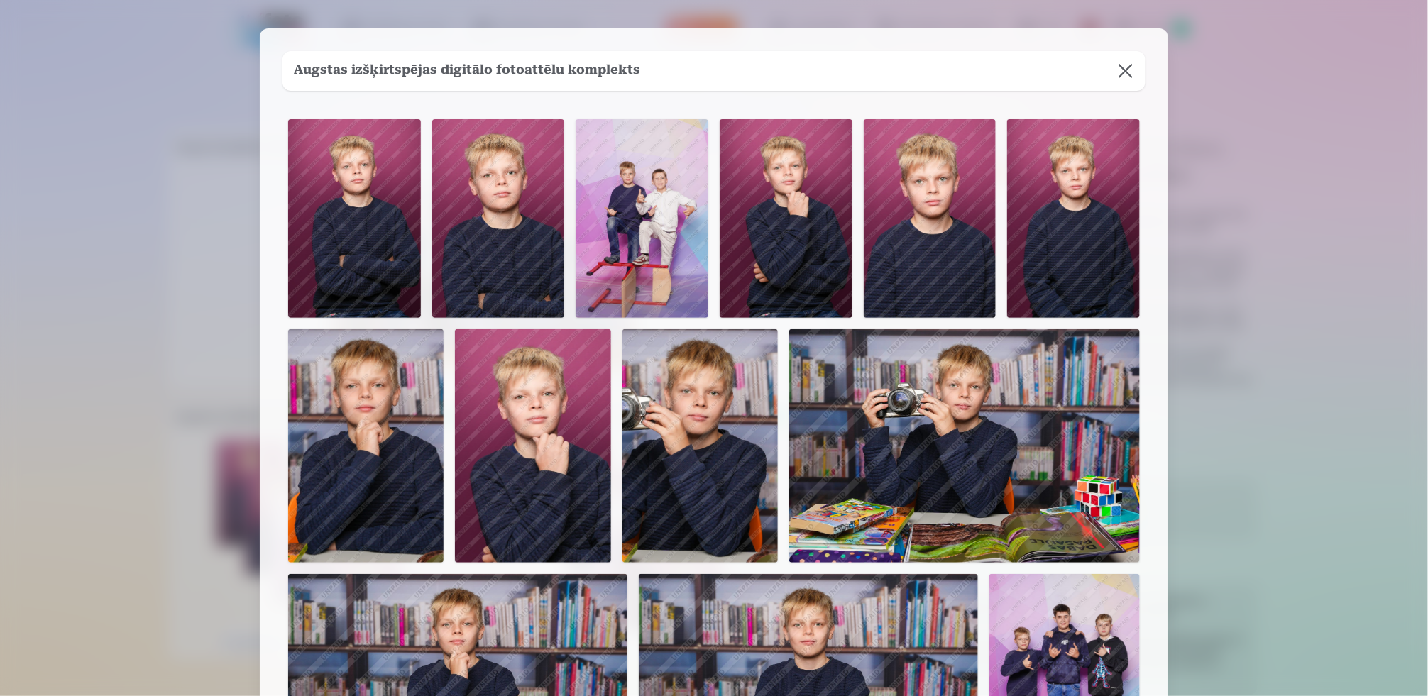
click at [1118, 58] on button at bounding box center [1126, 71] width 40 height 40
